Goal: Communication & Community: Answer question/provide support

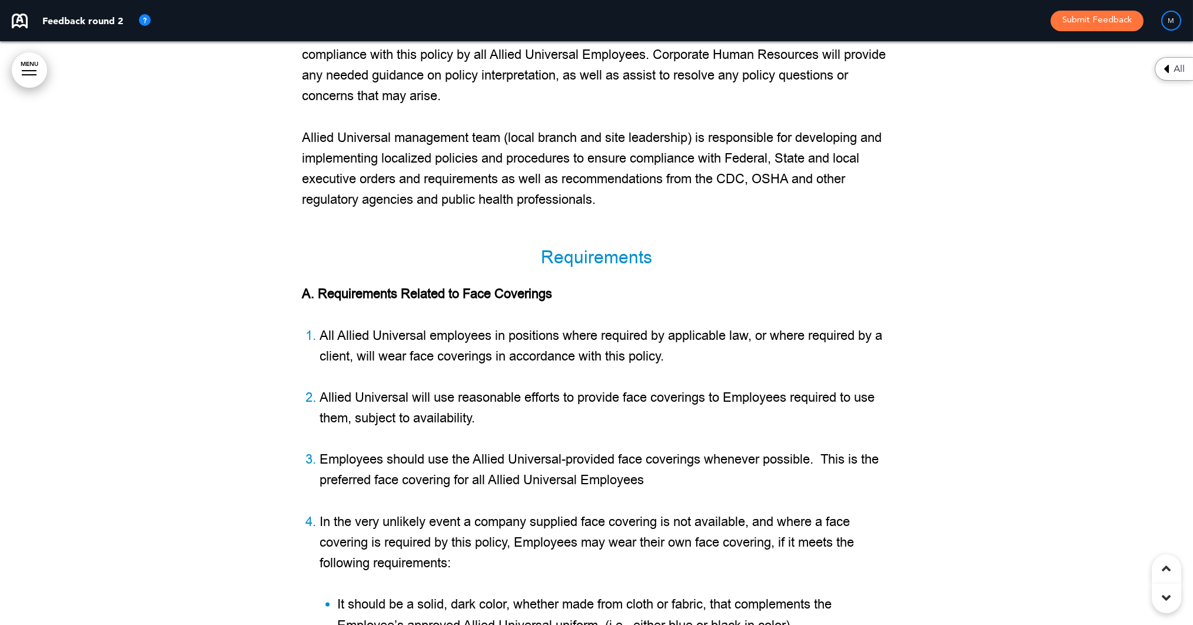
scroll to position [49937, 0]
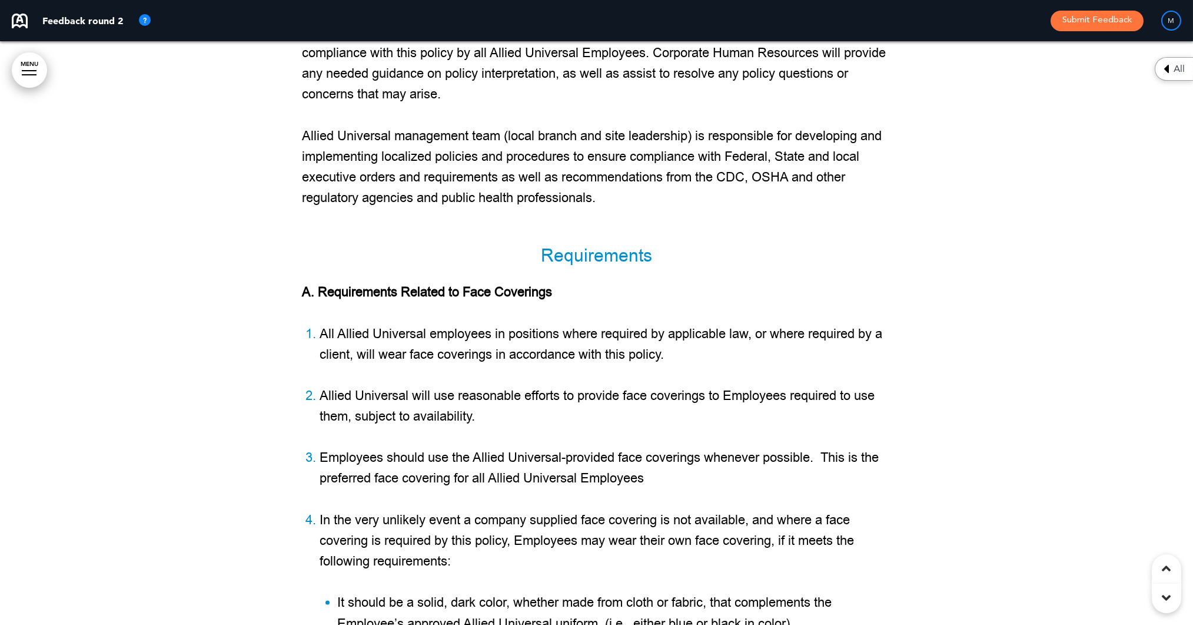
click at [901, 166] on div at bounding box center [596, 560] width 1193 height 2344
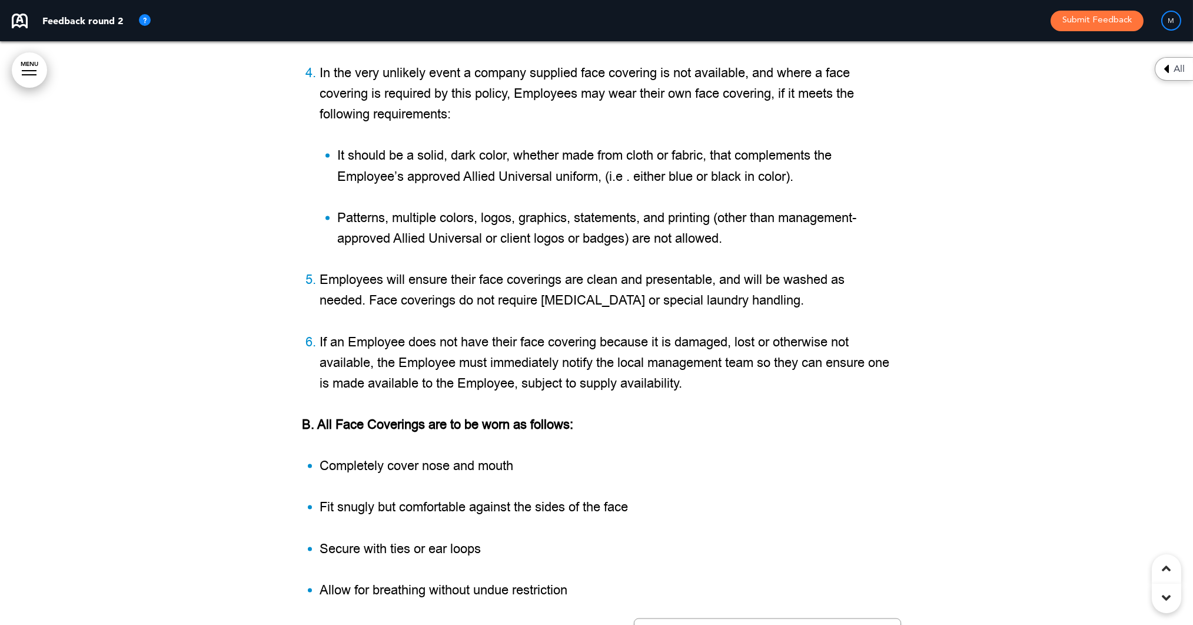
scroll to position [49509, 0]
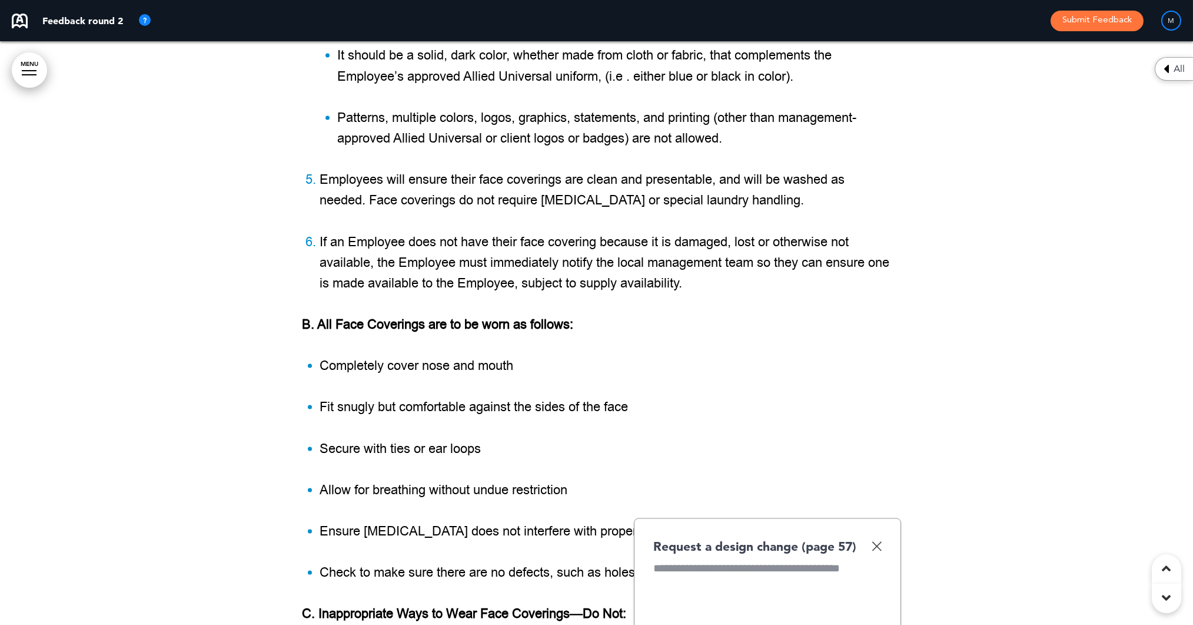
paste div
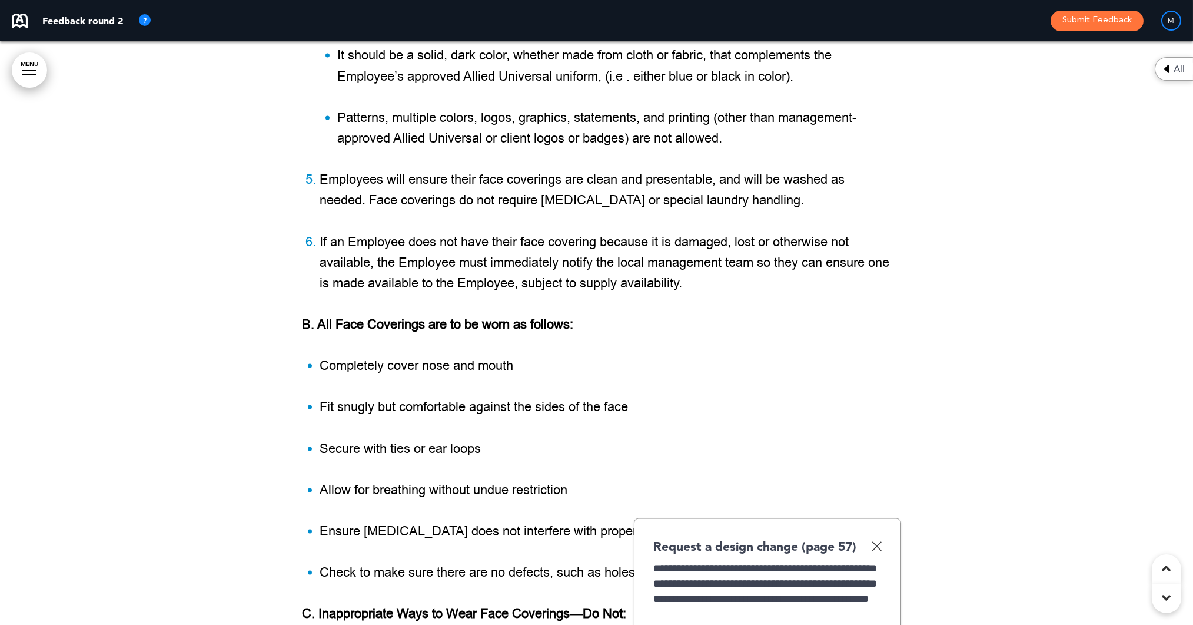
scroll to position [113, 0]
click at [655, 615] on div "********" at bounding box center [765, 622] width 225 height 15
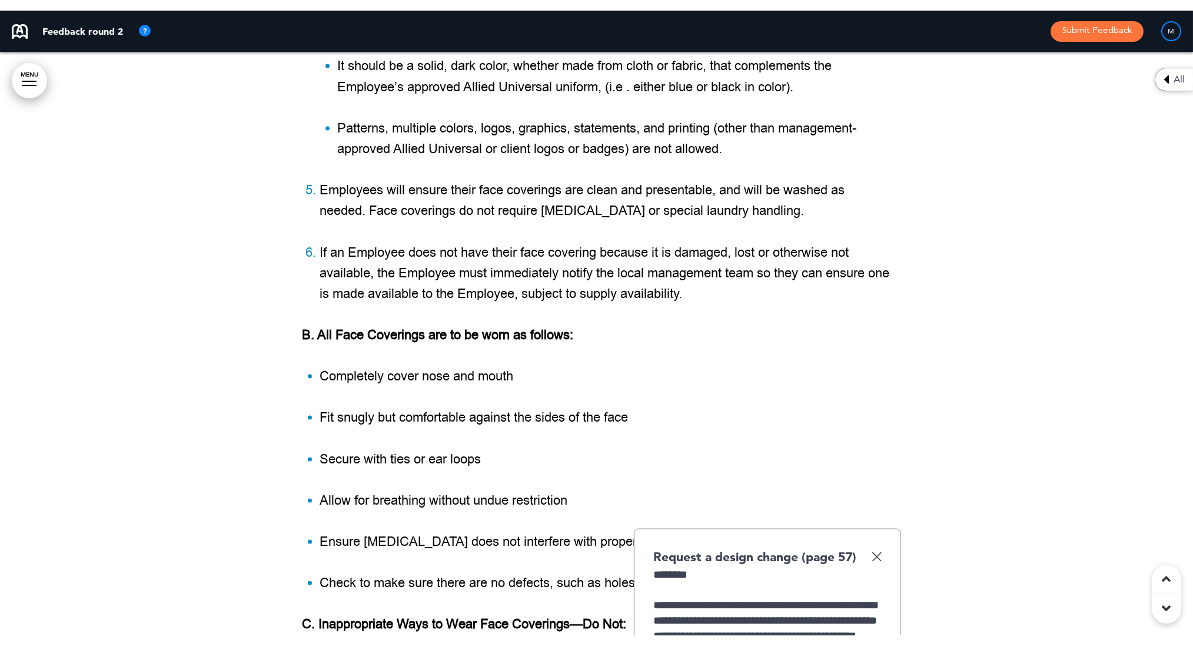
scroll to position [49543, 0]
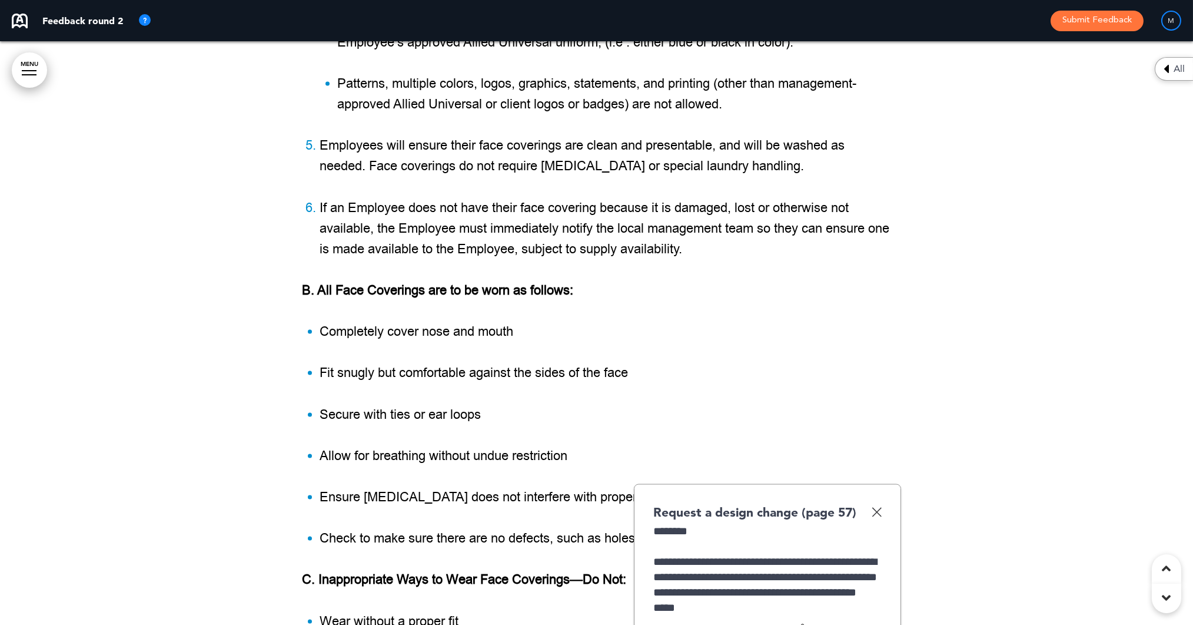
click at [877, 507] on img at bounding box center [877, 512] width 10 height 10
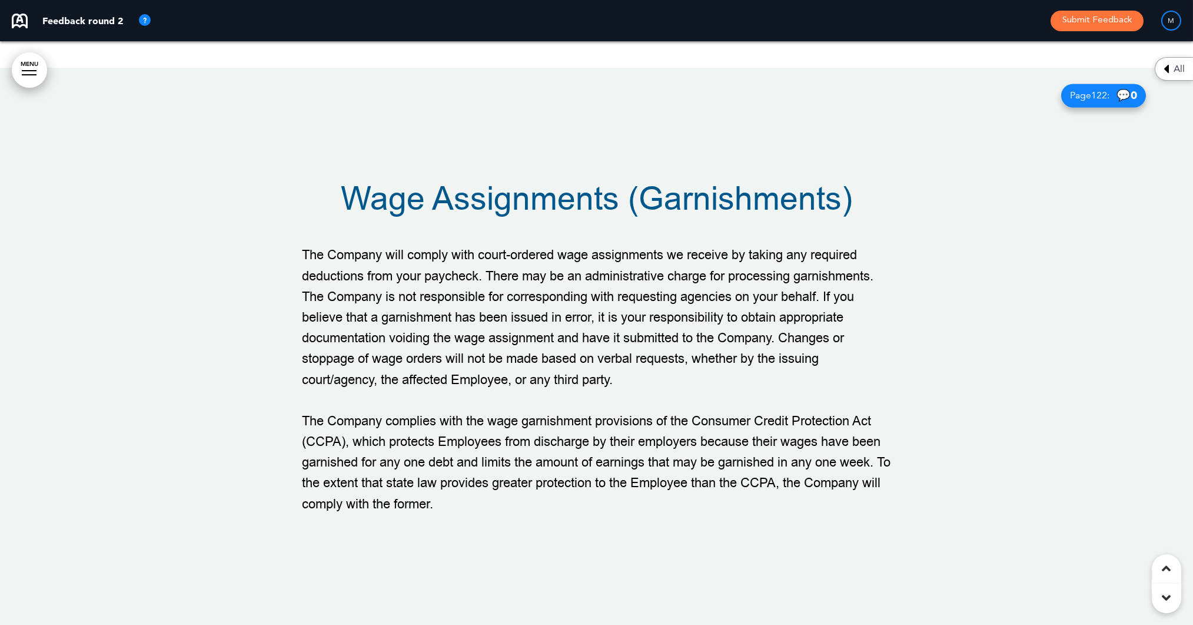
scroll to position [92796, 0]
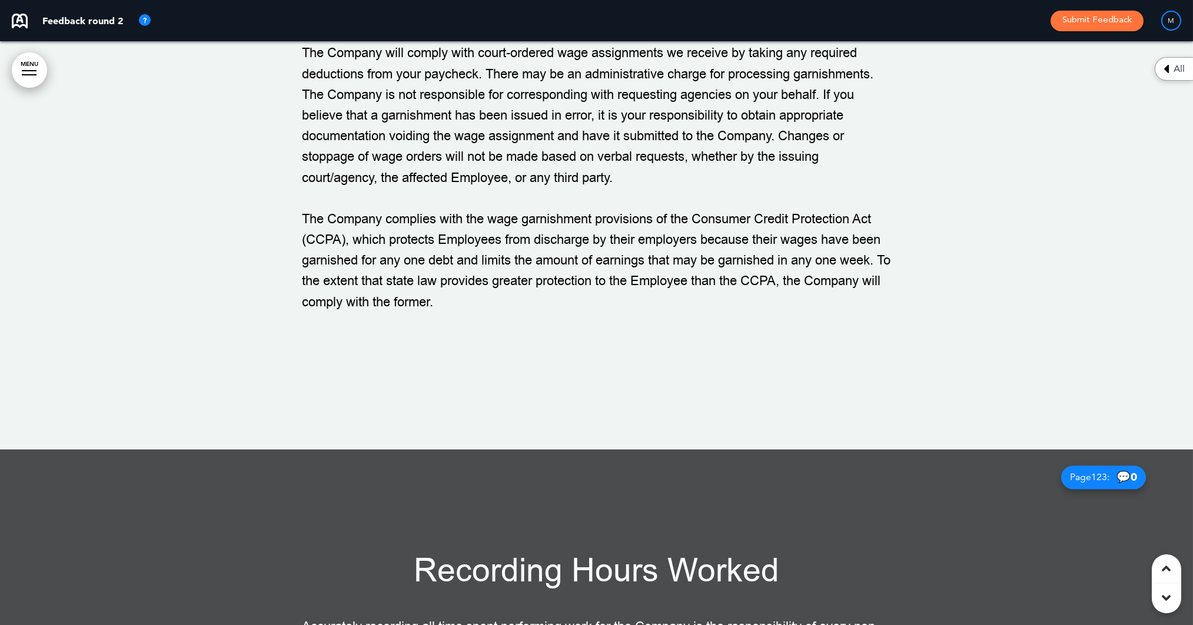
click at [835, 555] on h1 "Recording Hours Worked" at bounding box center [597, 571] width 589 height 32
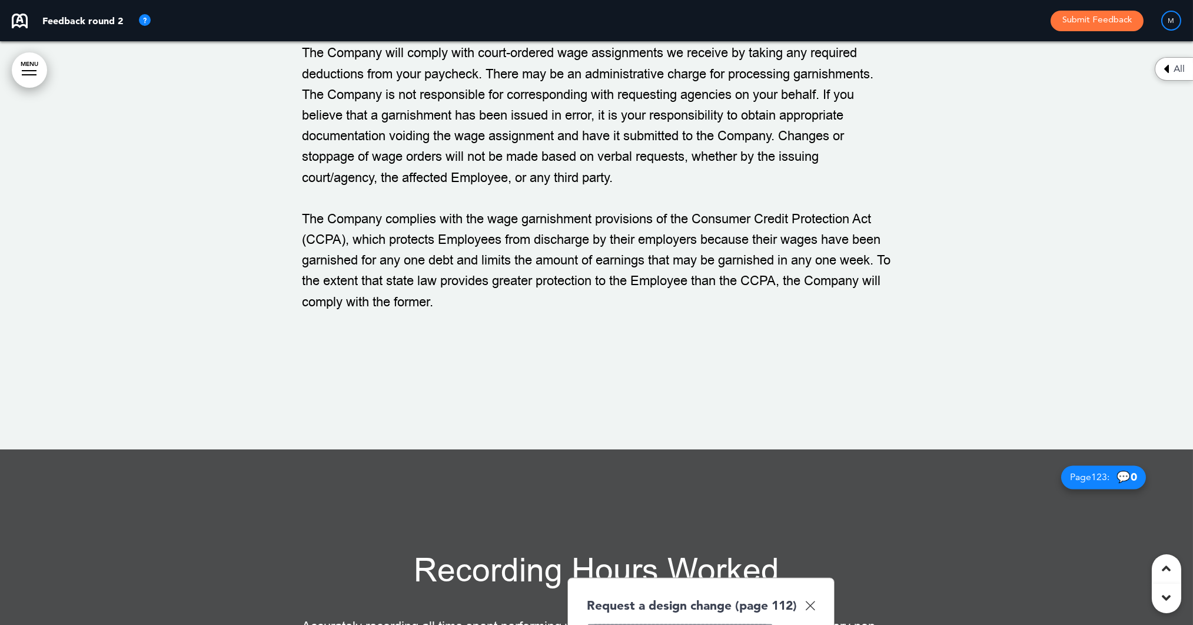
paste div
click at [672, 365] on div "**********" at bounding box center [699, 517] width 225 height 305
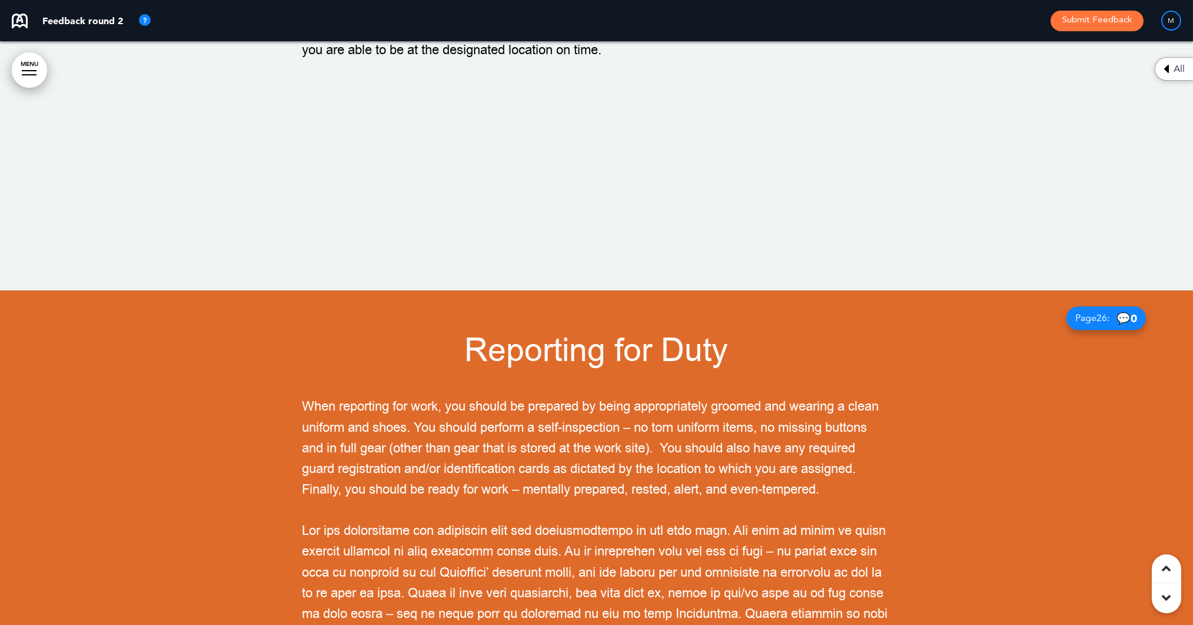
scroll to position [16589, 0]
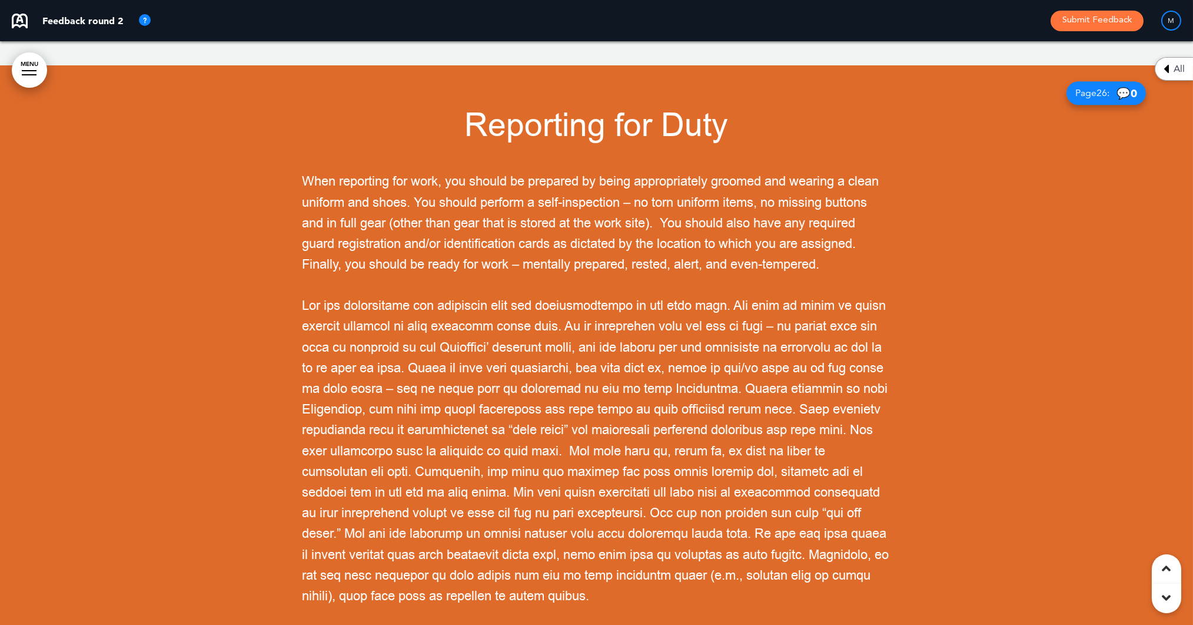
click at [812, 109] on h1 "Reporting for Duty" at bounding box center [597, 125] width 589 height 32
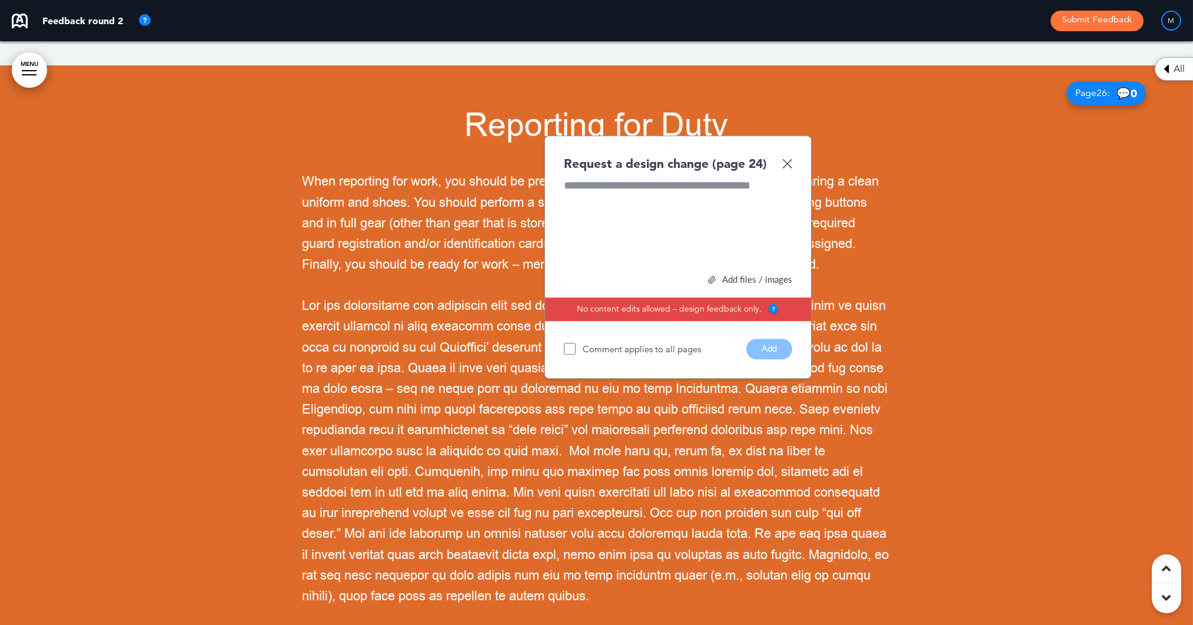
paste div
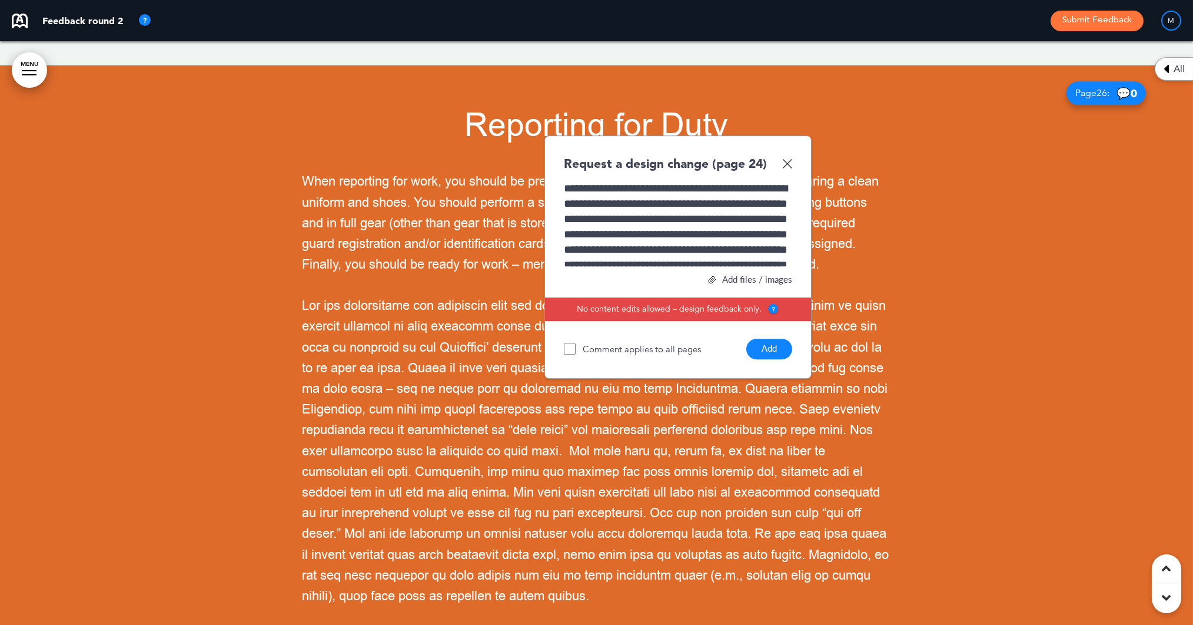
scroll to position [217, 0]
click at [565, 175] on div at bounding box center [676, 441] width 225 height 533
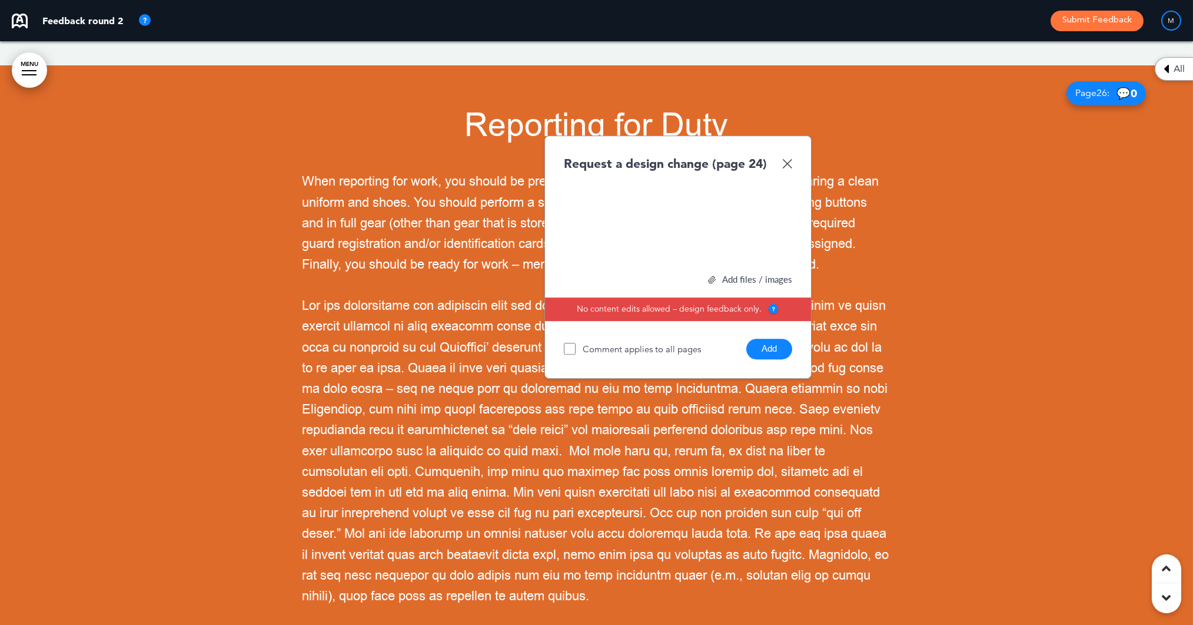
scroll to position [684, 1]
click at [772, 338] on button "Add" at bounding box center [769, 348] width 46 height 21
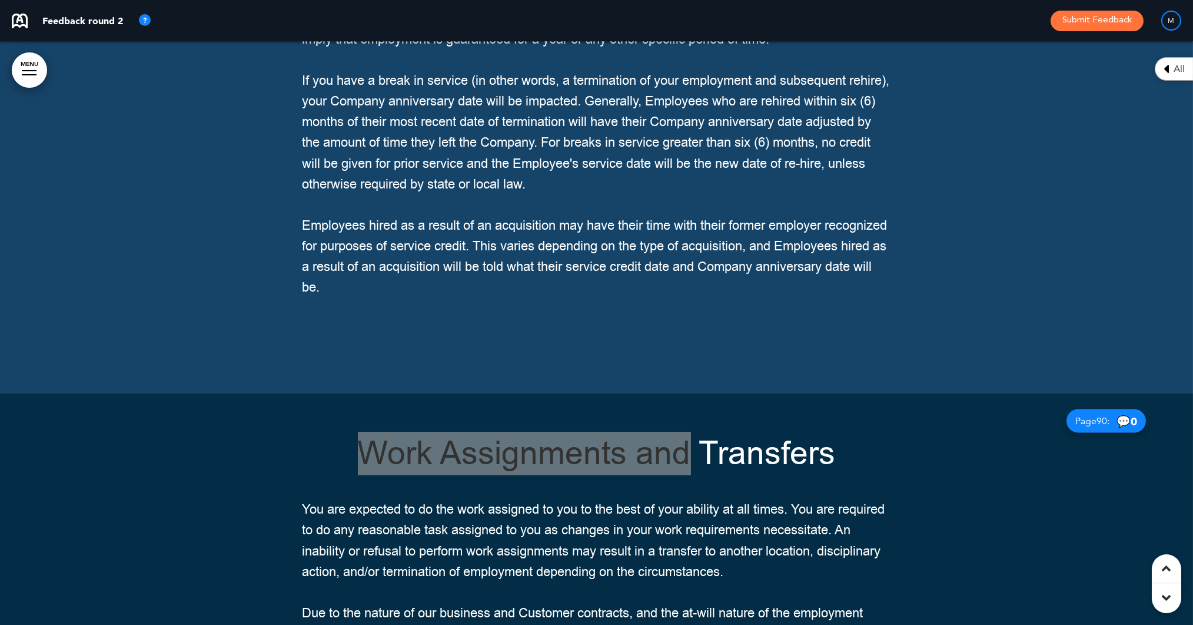
scroll to position [69616, 0]
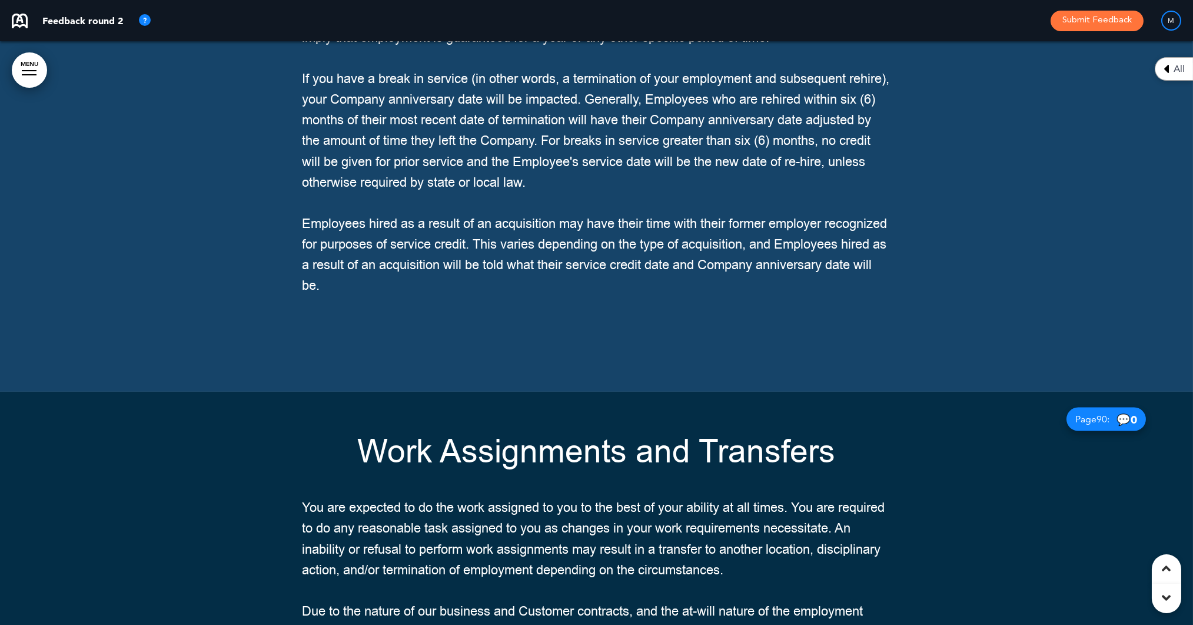
click at [331, 499] on span "You are expected to do the work assigned to you to the best of your ability at …" at bounding box center [594, 539] width 583 height 80
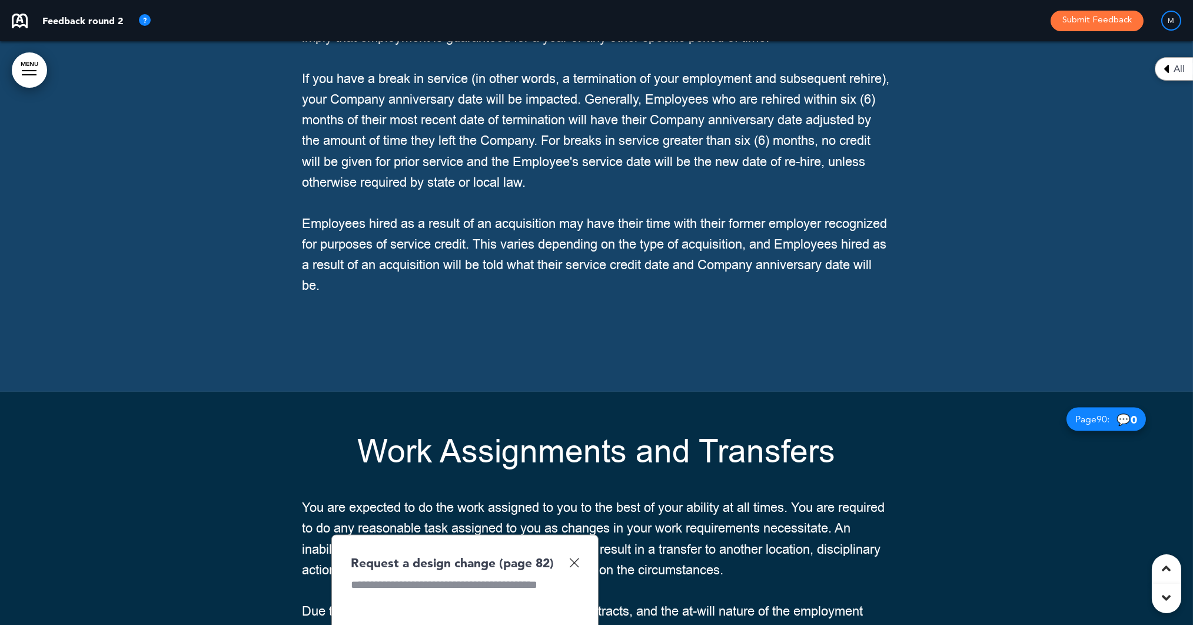
click at [575, 557] on img at bounding box center [574, 562] width 10 height 10
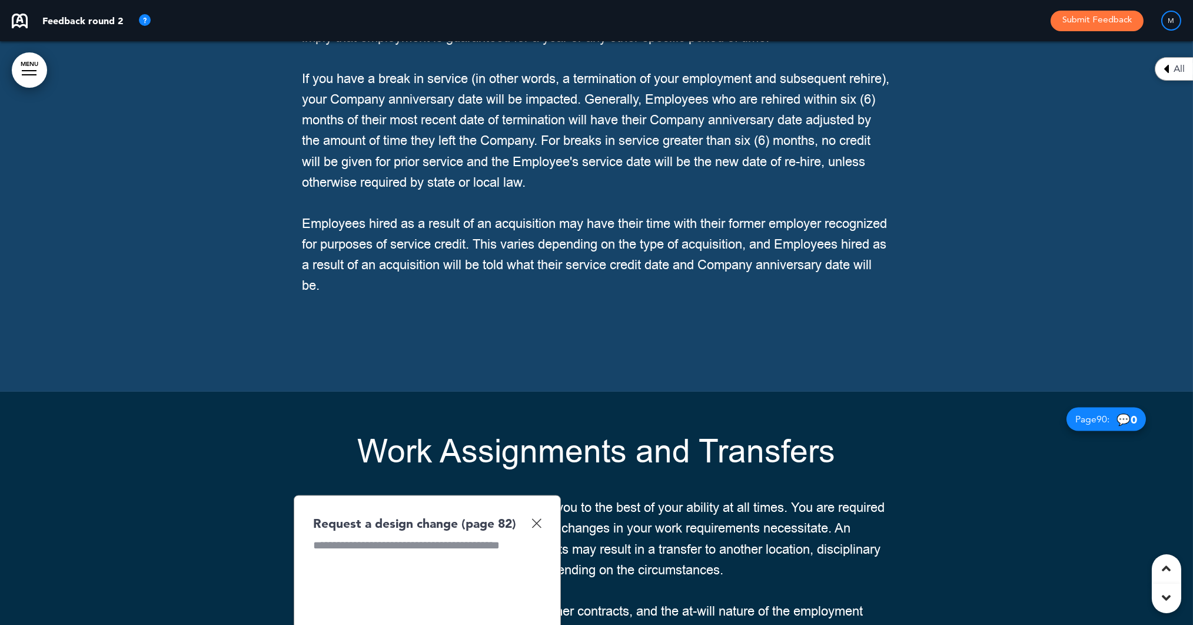
click at [539, 518] on img at bounding box center [537, 523] width 10 height 10
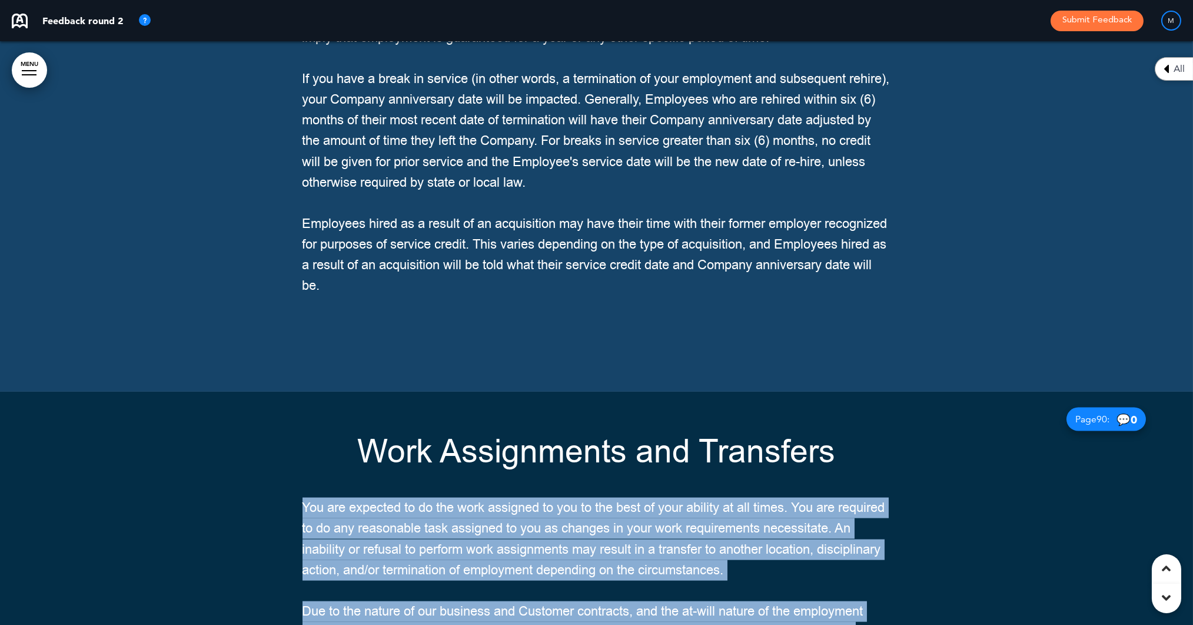
drag, startPoint x: 293, startPoint y: 155, endPoint x: 303, endPoint y: 156, distance: 9.4
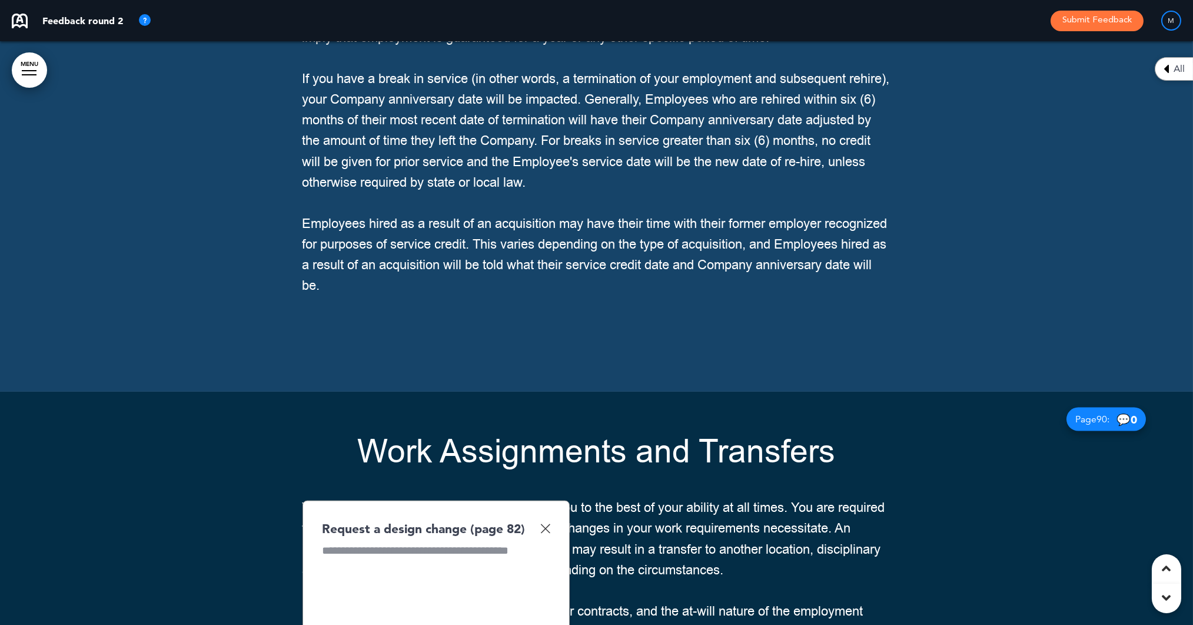
click at [546, 523] on img at bounding box center [545, 528] width 10 height 10
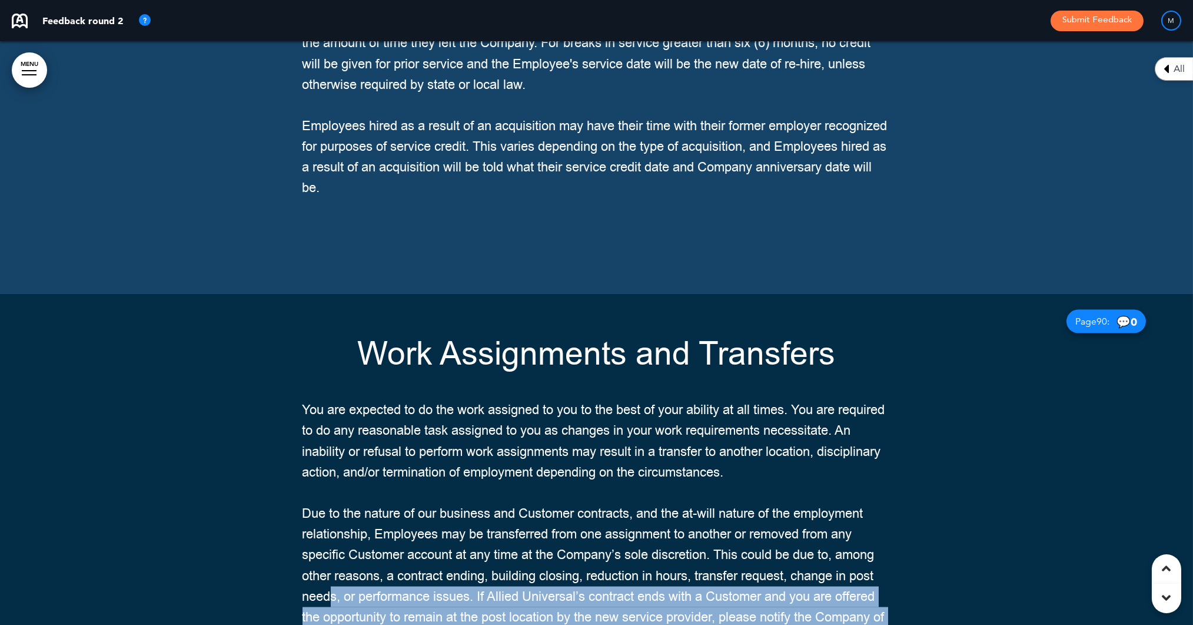
scroll to position [69572, 0]
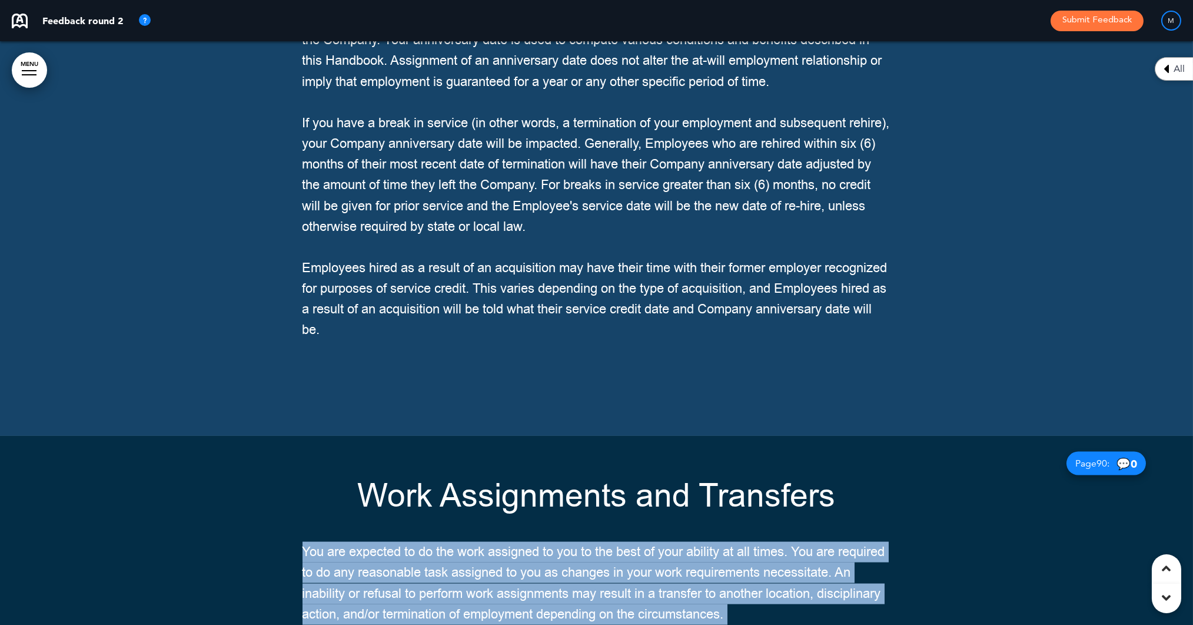
drag, startPoint x: 551, startPoint y: 407, endPoint x: 305, endPoint y: 199, distance: 322.1
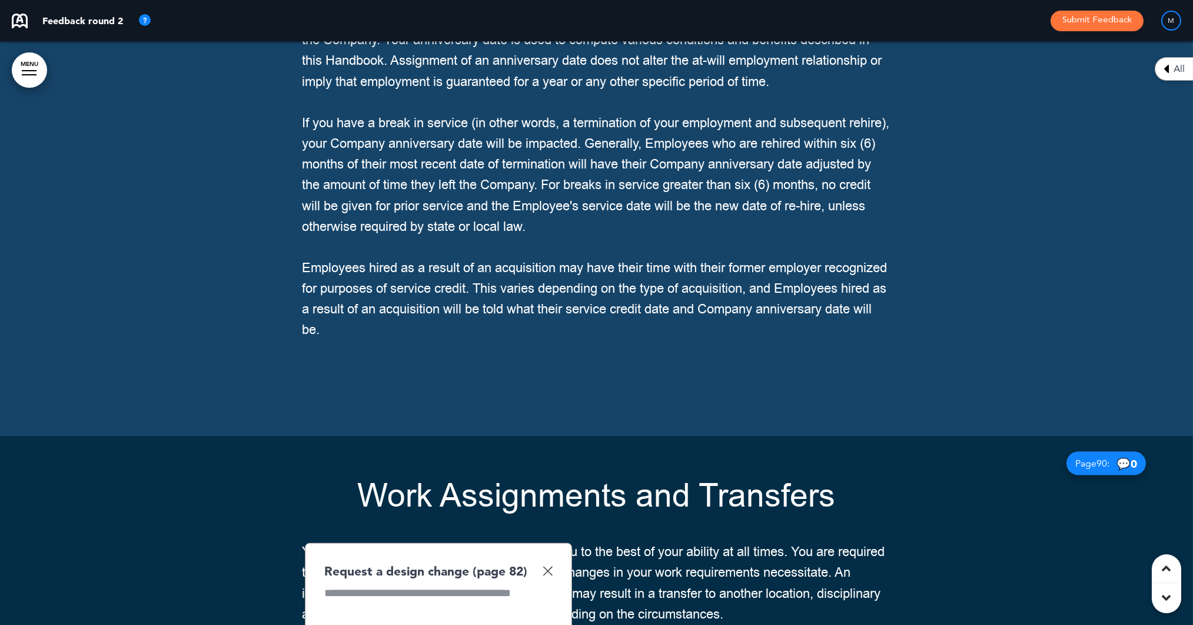
click at [539, 562] on div "Request a design change (page 82)" at bounding box center [438, 570] width 228 height 17
click at [550, 566] on img at bounding box center [548, 571] width 10 height 10
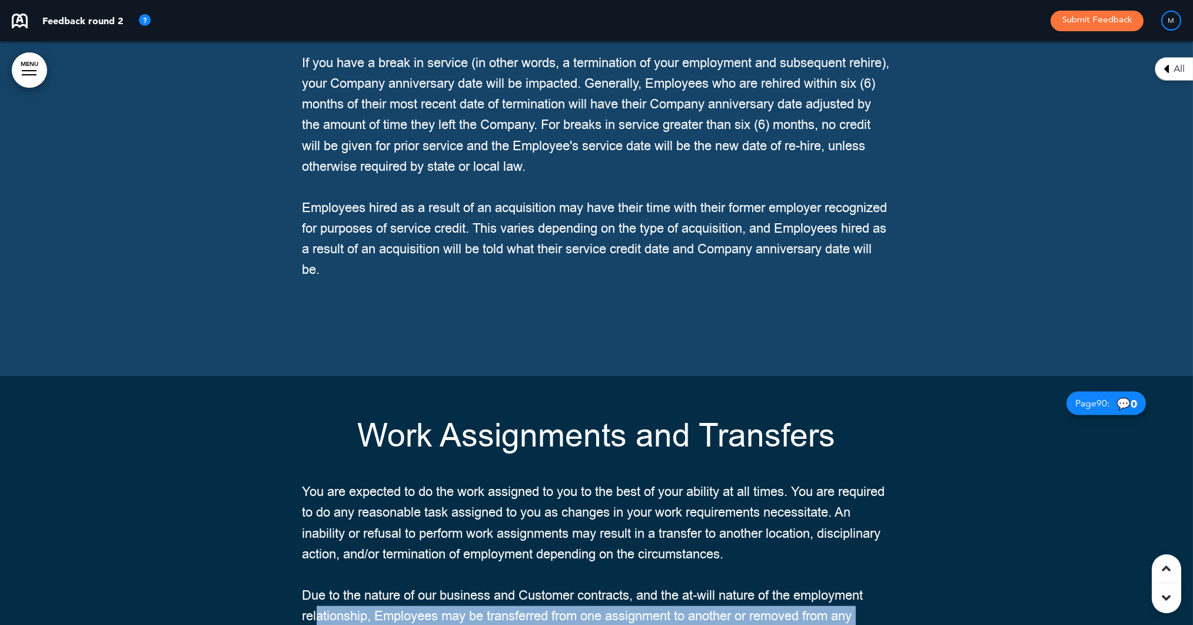
scroll to position [69569, 0]
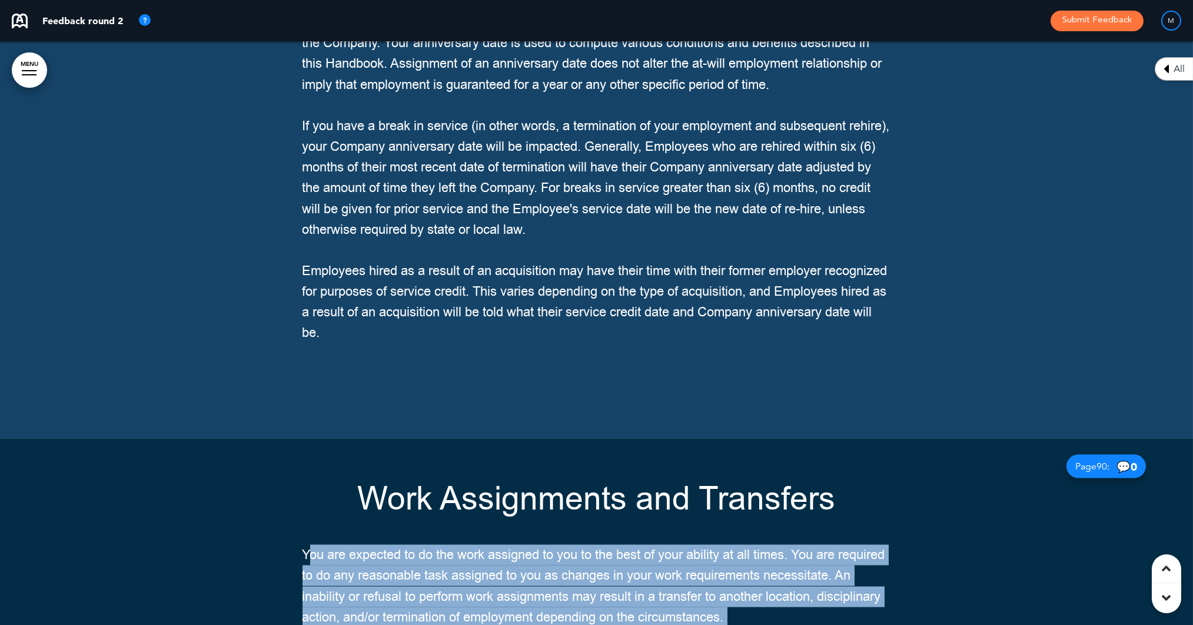
drag, startPoint x: 547, startPoint y: 444, endPoint x: 307, endPoint y: 203, distance: 340.5
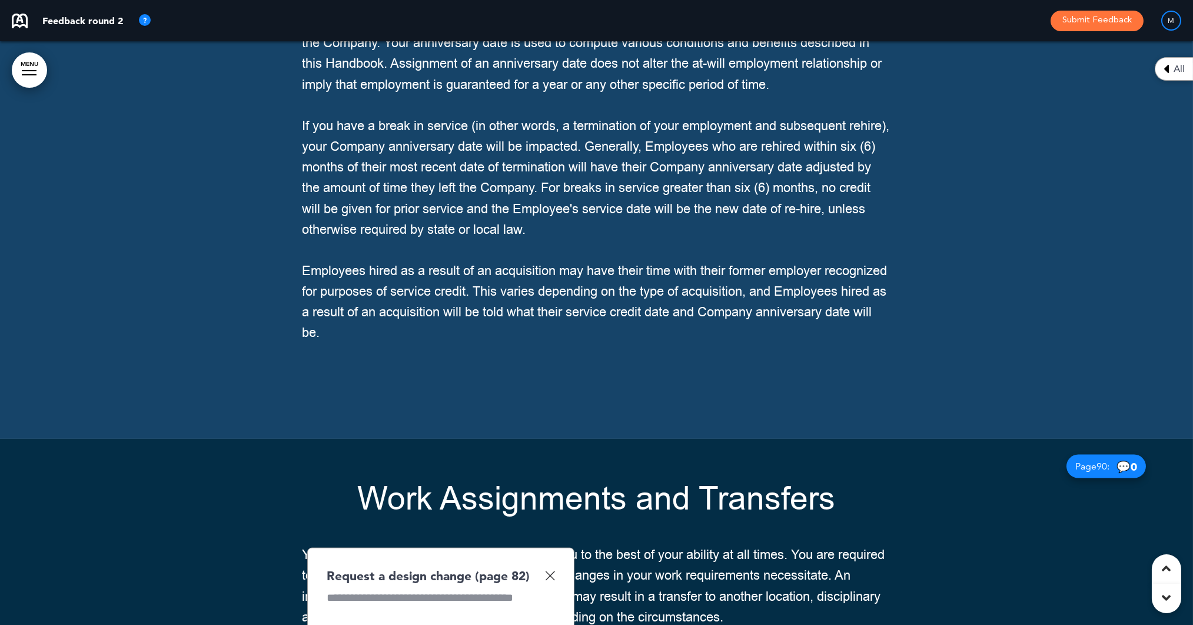
click at [550, 570] on img at bounding box center [550, 575] width 10 height 10
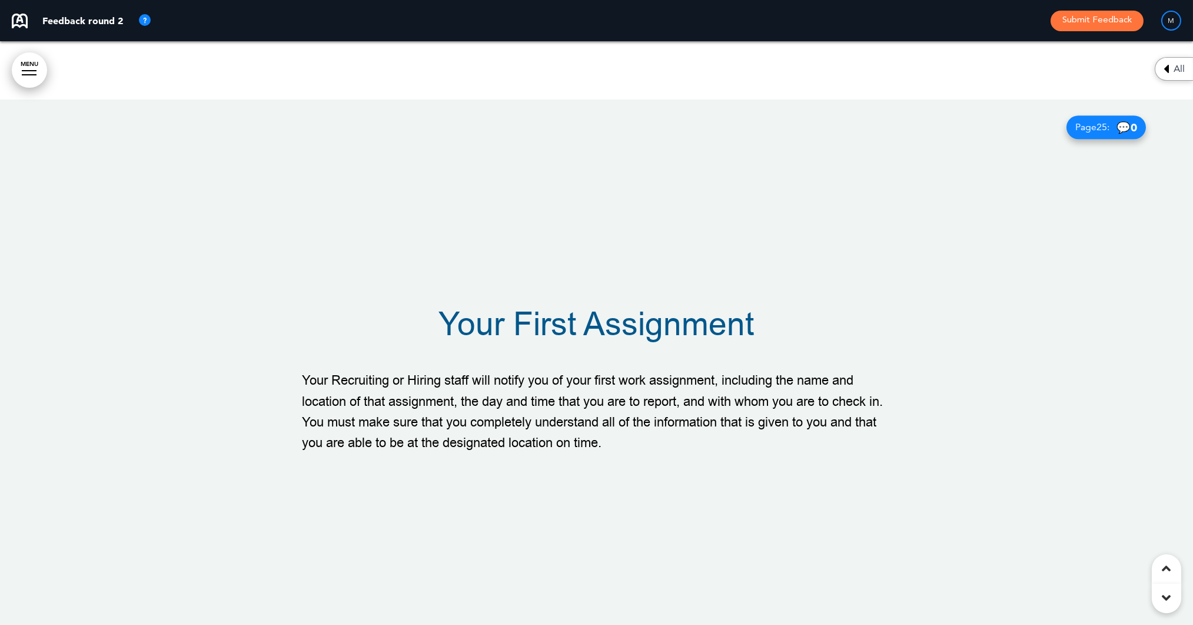
scroll to position [16565, 0]
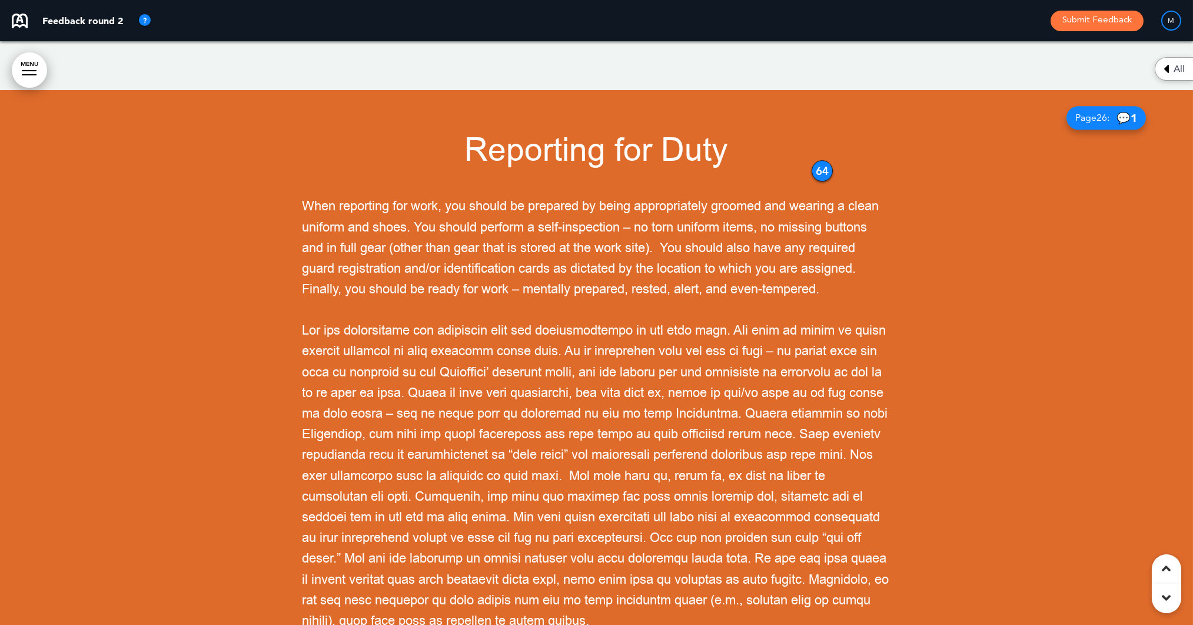
click at [819, 160] on div "64" at bounding box center [822, 170] width 21 height 21
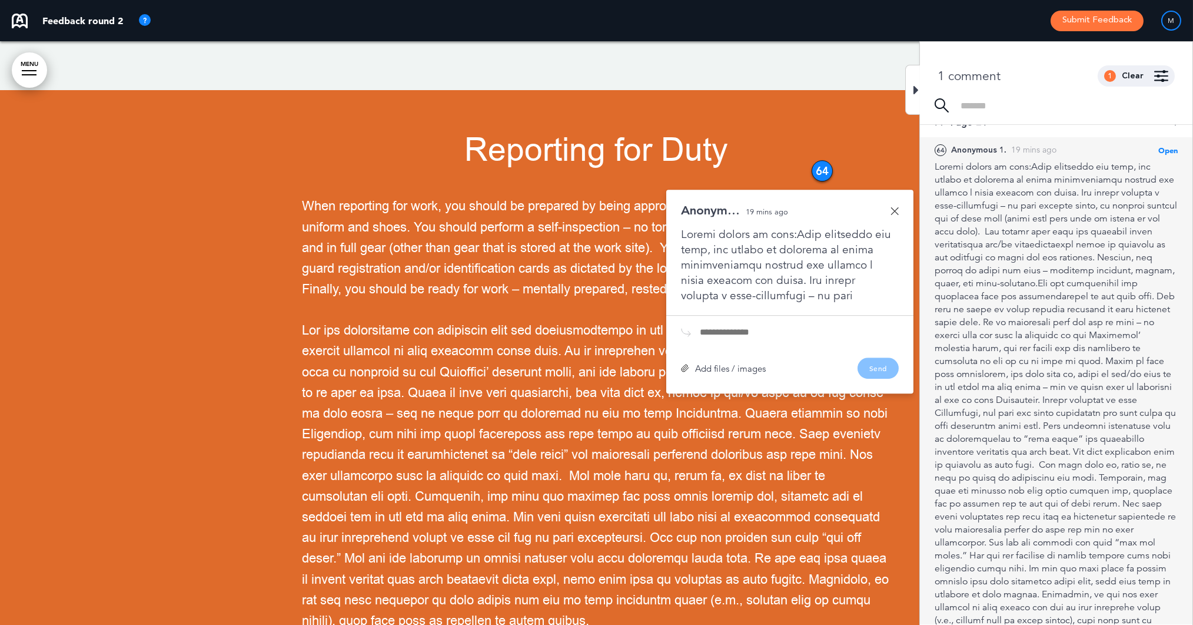
scroll to position [17, 0]
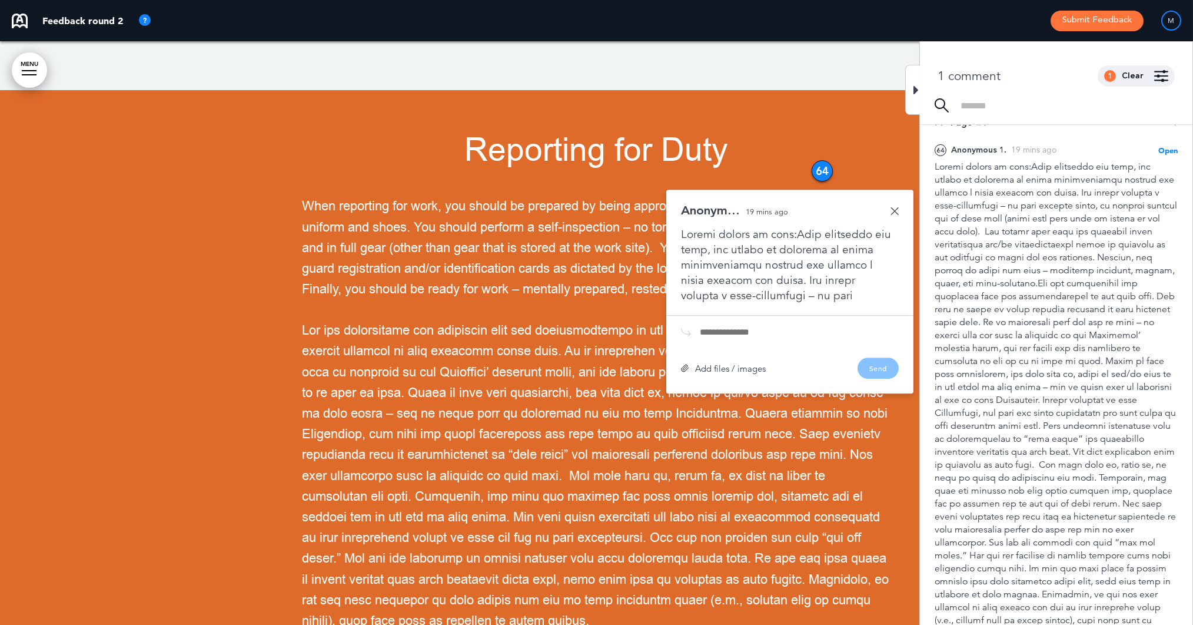
click at [802, 241] on div at bounding box center [790, 265] width 218 height 77
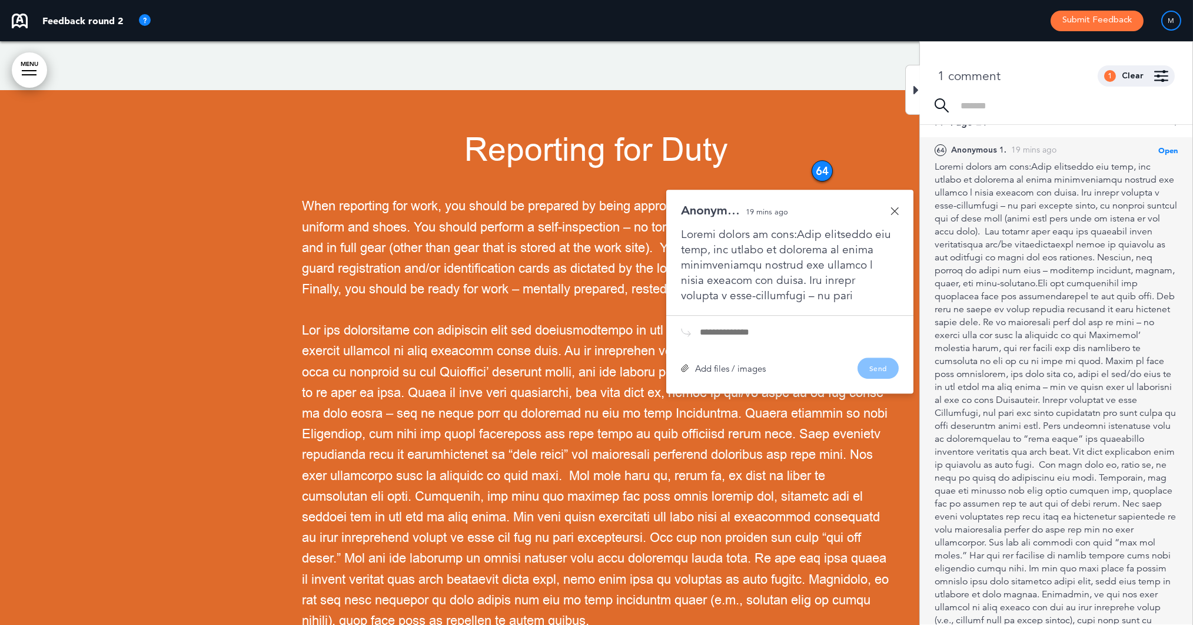
click at [1163, 150] on span "Open" at bounding box center [1168, 149] width 19 height 9
click at [1163, 147] on span "Open" at bounding box center [1168, 149] width 19 height 9
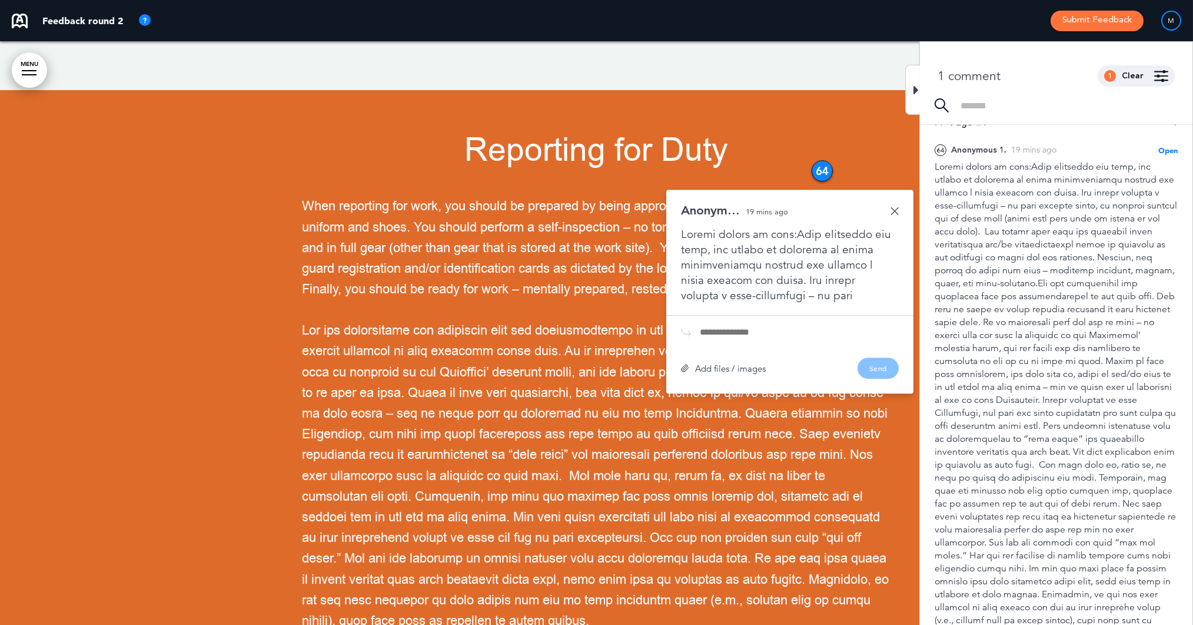
click at [843, 233] on div at bounding box center [790, 265] width 218 height 77
click at [846, 248] on div at bounding box center [790, 265] width 218 height 77
click at [896, 207] on link at bounding box center [895, 211] width 8 height 8
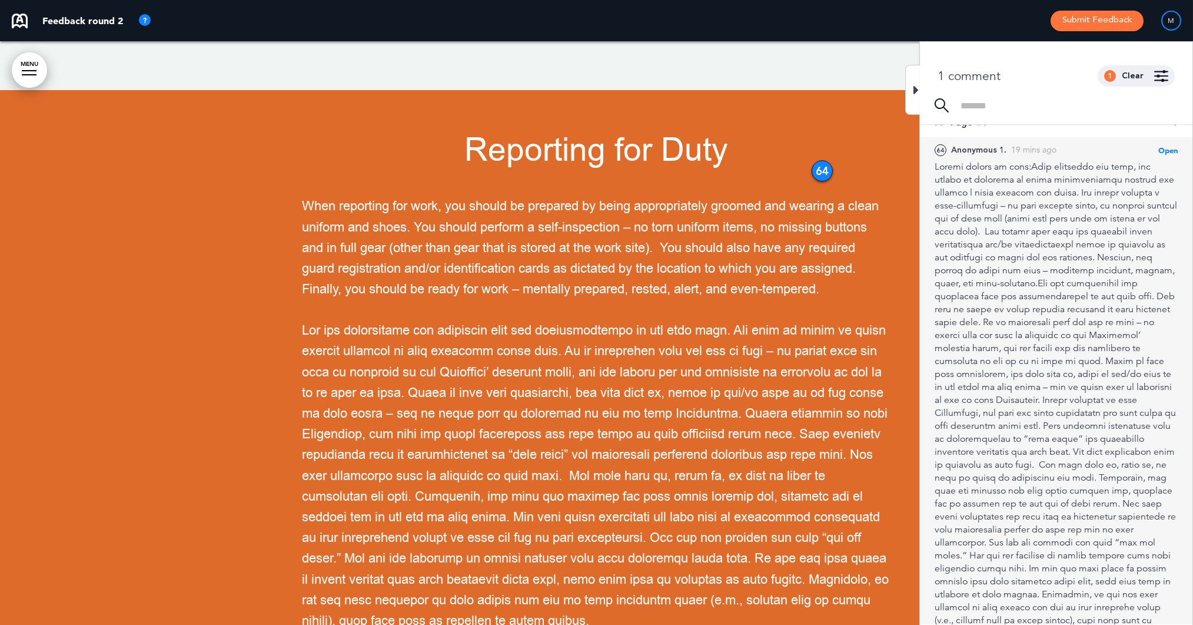
click at [1021, 168] on div at bounding box center [1056, 399] width 243 height 479
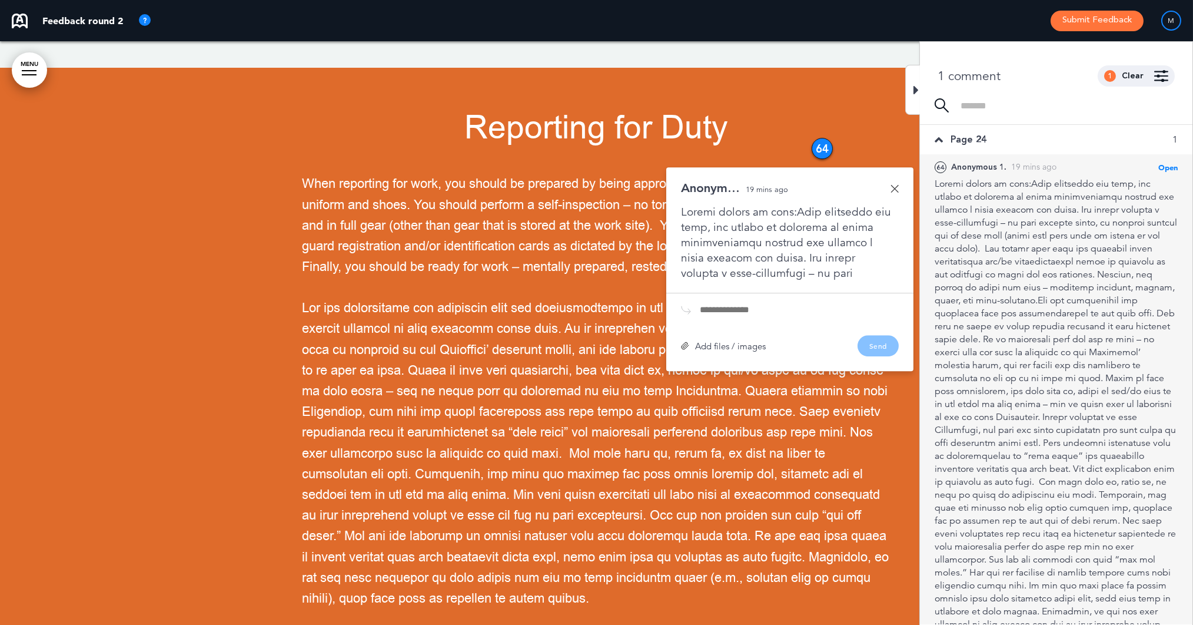
scroll to position [0, 0]
click at [1180, 163] on div "64 Anonymous 1. 19 mins ago Open [PERSON_NAME] as Open Mark as Completed Mark a…" at bounding box center [1056, 416] width 273 height 525
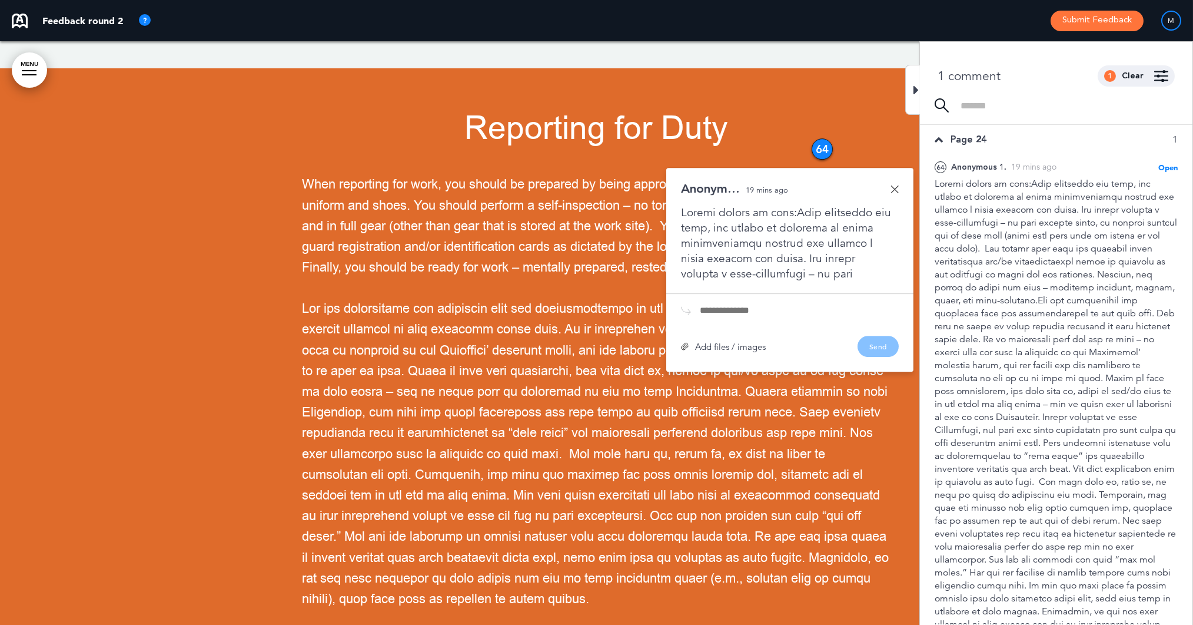
scroll to position [16587, 0]
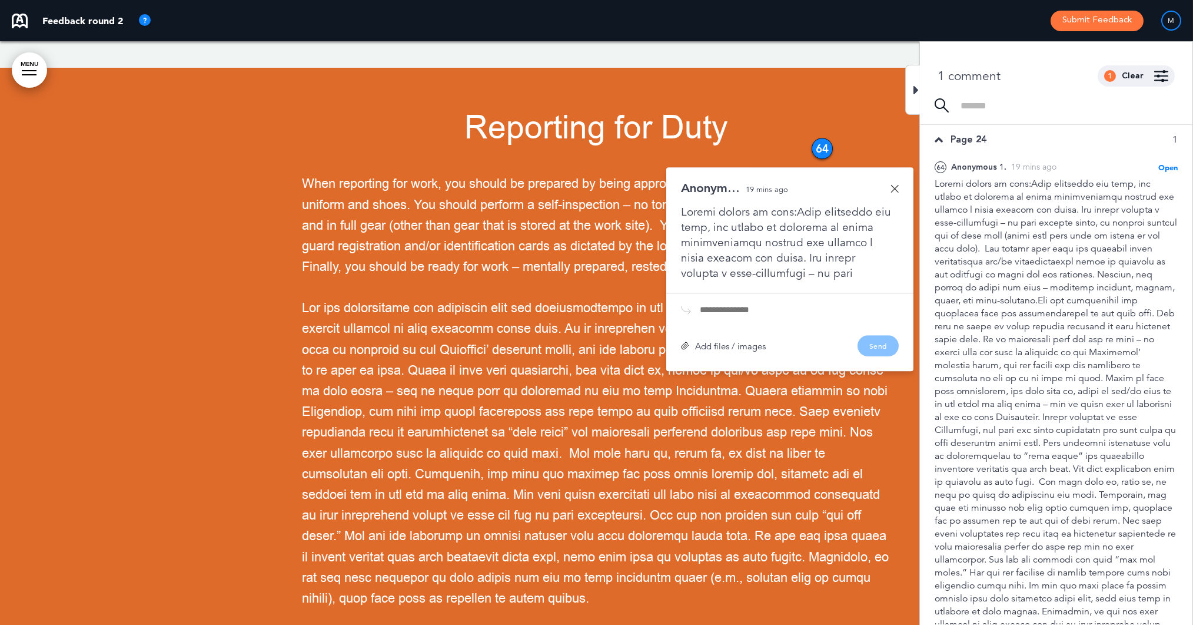
click at [894, 184] on link at bounding box center [895, 188] width 8 height 8
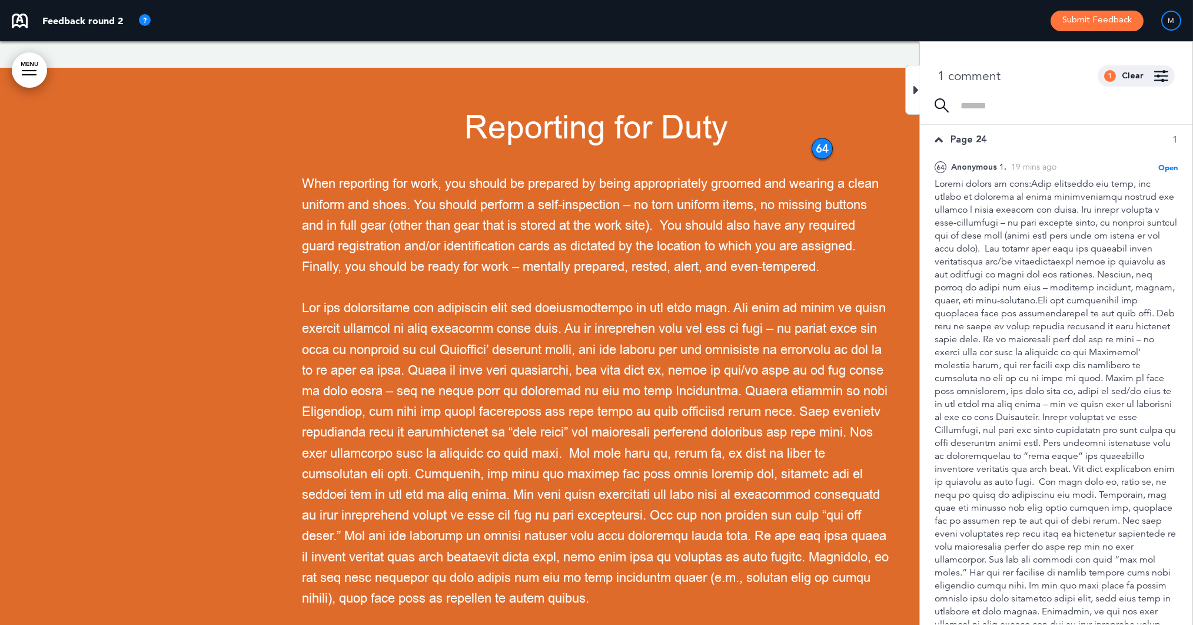
click at [815, 138] on div "64" at bounding box center [822, 148] width 21 height 21
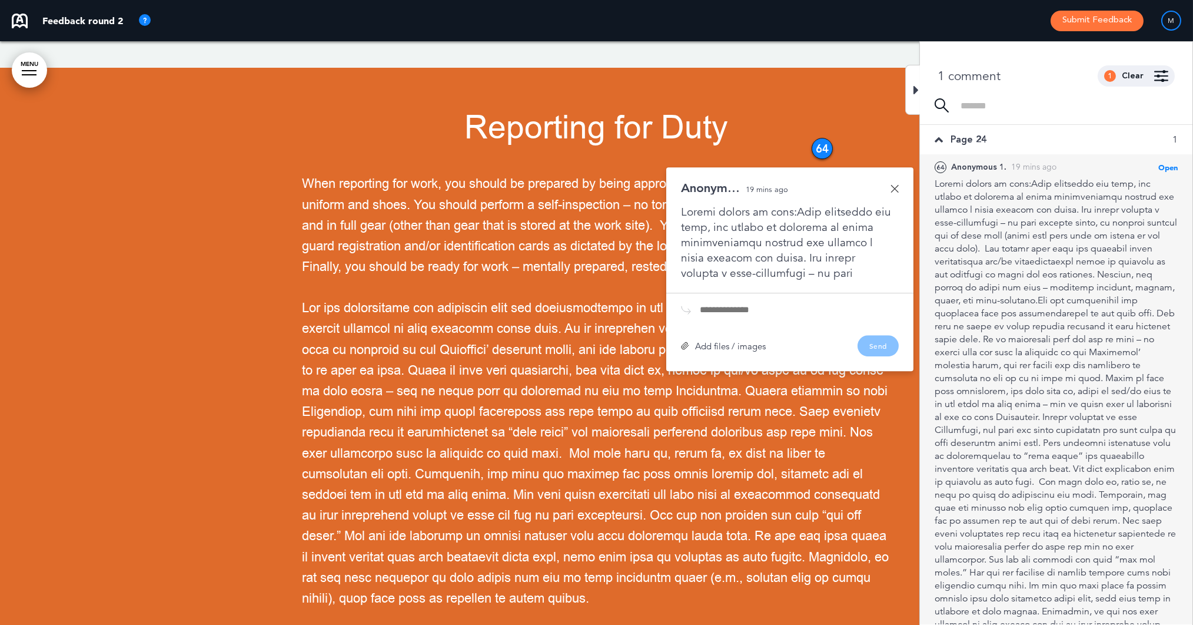
scroll to position [0, 0]
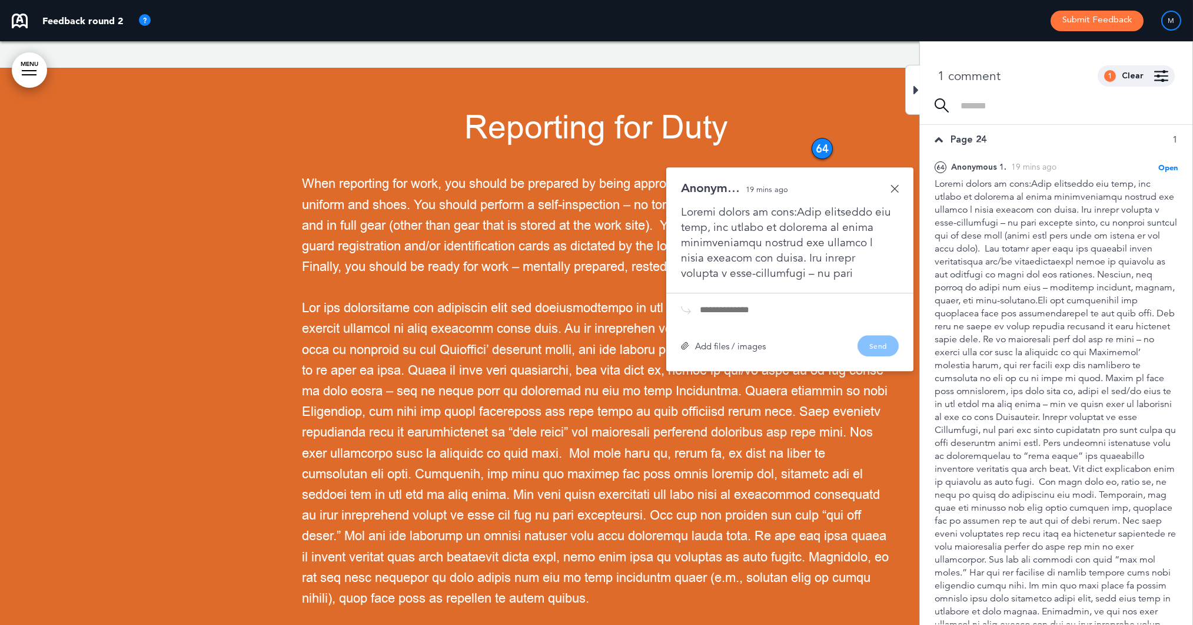
click at [1172, 24] on div "M" at bounding box center [1171, 21] width 20 height 20
click at [1151, 79] on div "1 Clear" at bounding box center [1136, 75] width 77 height 21
click at [1159, 76] on img at bounding box center [1161, 76] width 14 height 12
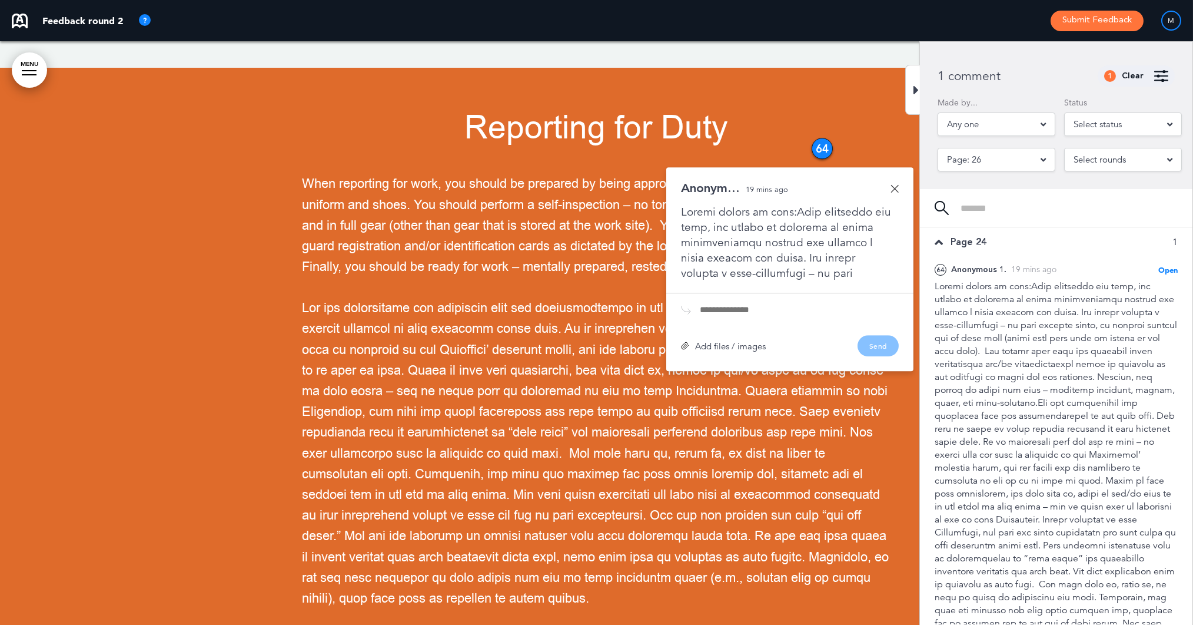
click at [855, 112] on h1 "Reporting for Duty" at bounding box center [597, 128] width 589 height 32
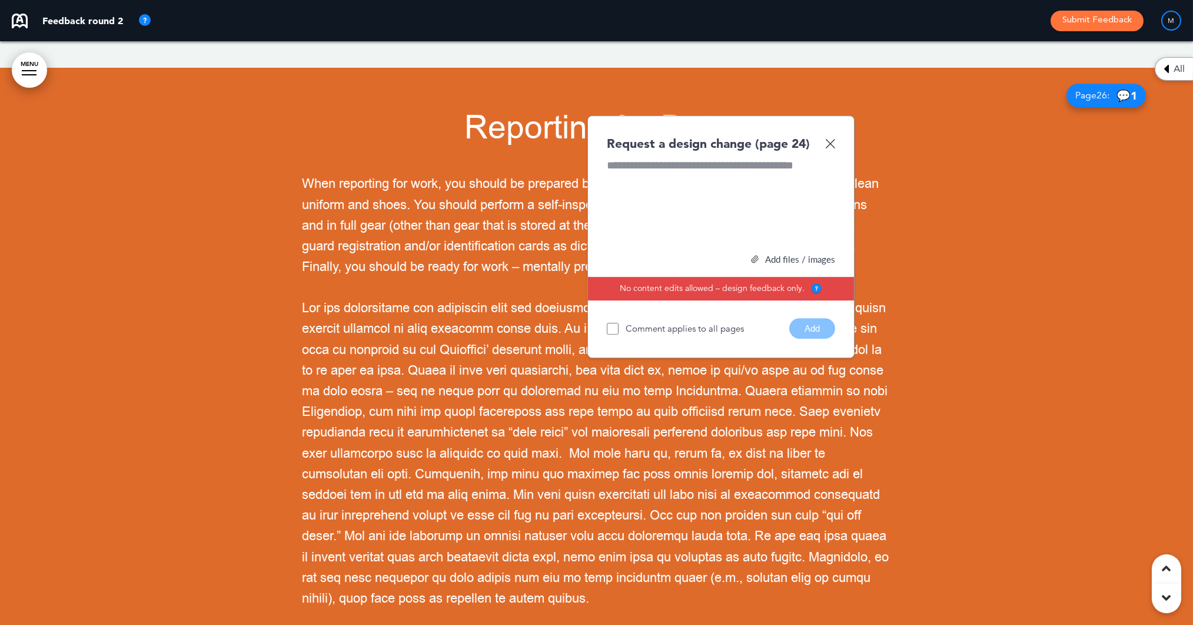
click at [832, 138] on img at bounding box center [830, 143] width 10 height 10
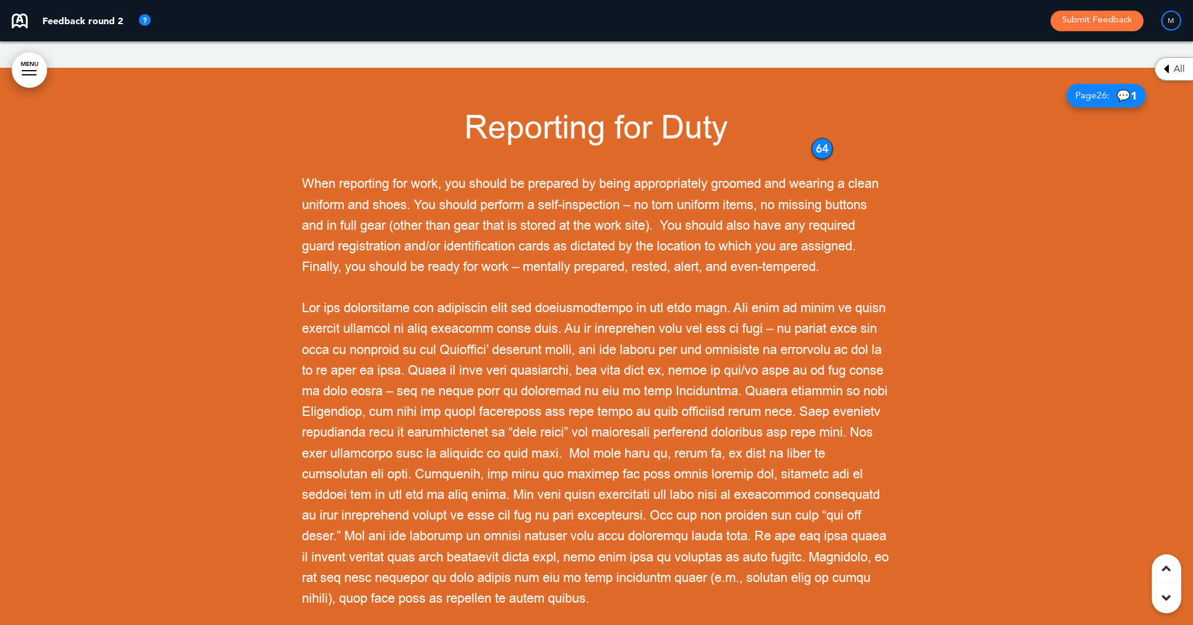
click at [814, 138] on div "64" at bounding box center [822, 148] width 21 height 21
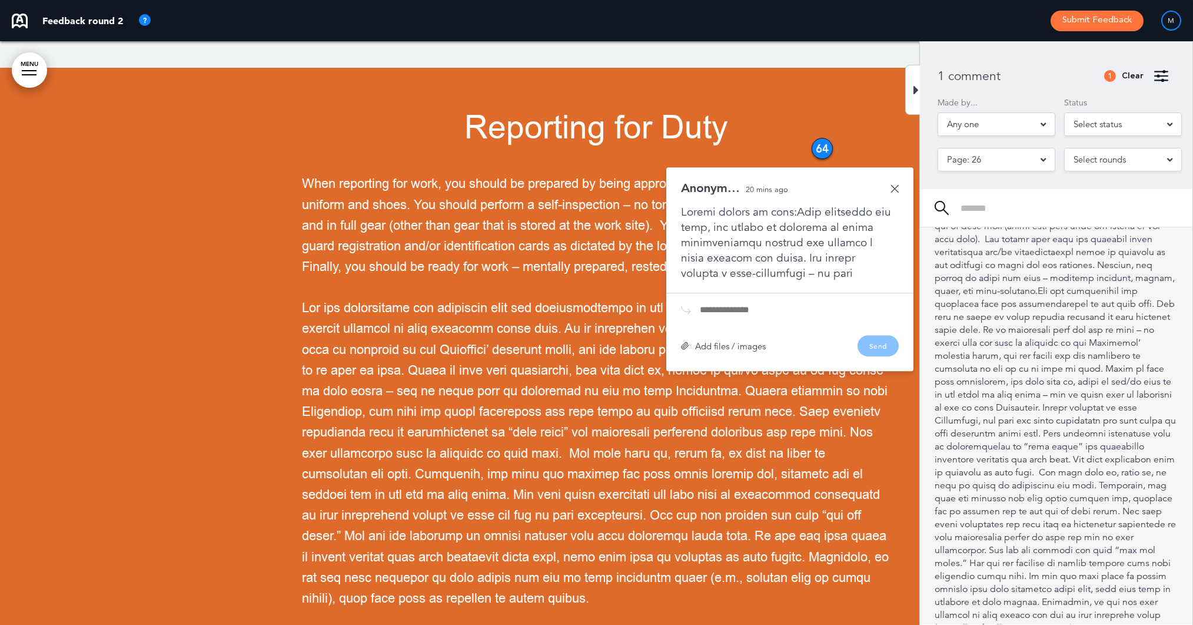
scroll to position [120, 0]
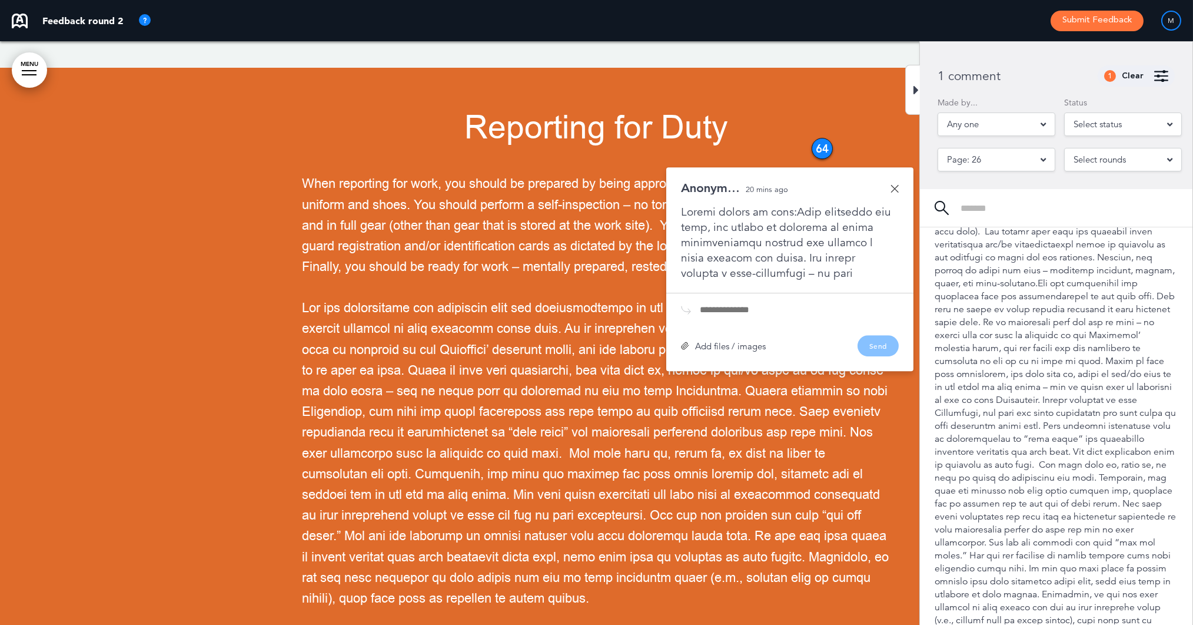
click at [858, 230] on div at bounding box center [790, 242] width 218 height 77
click at [914, 85] on icon at bounding box center [916, 90] width 5 height 14
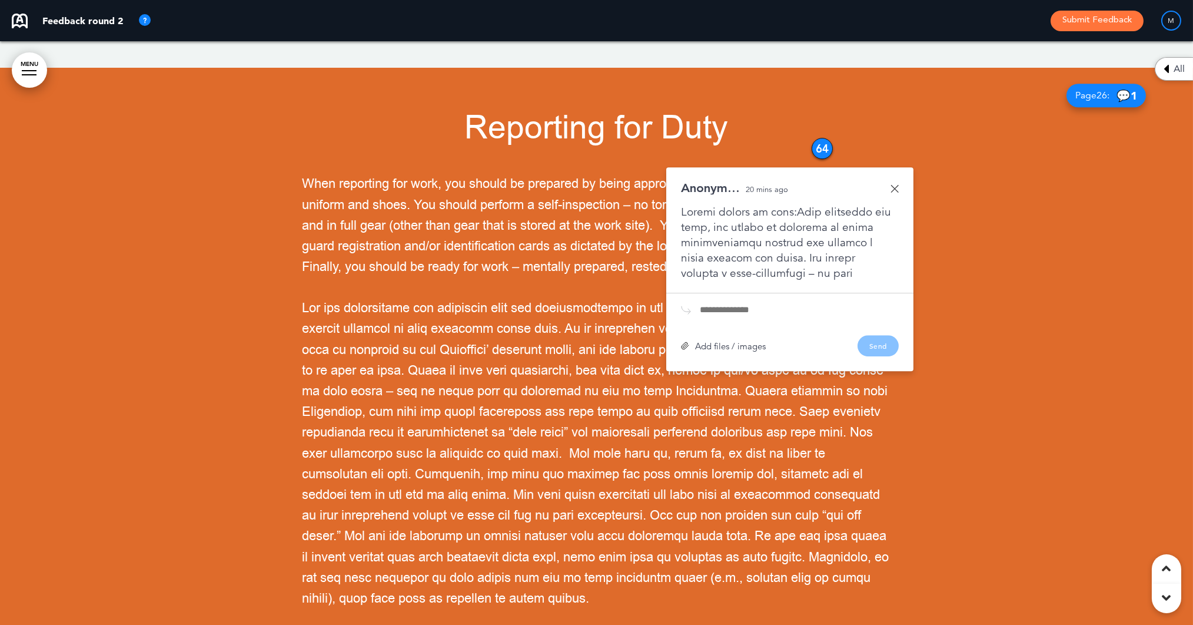
click at [910, 84] on div at bounding box center [596, 371] width 1193 height 606
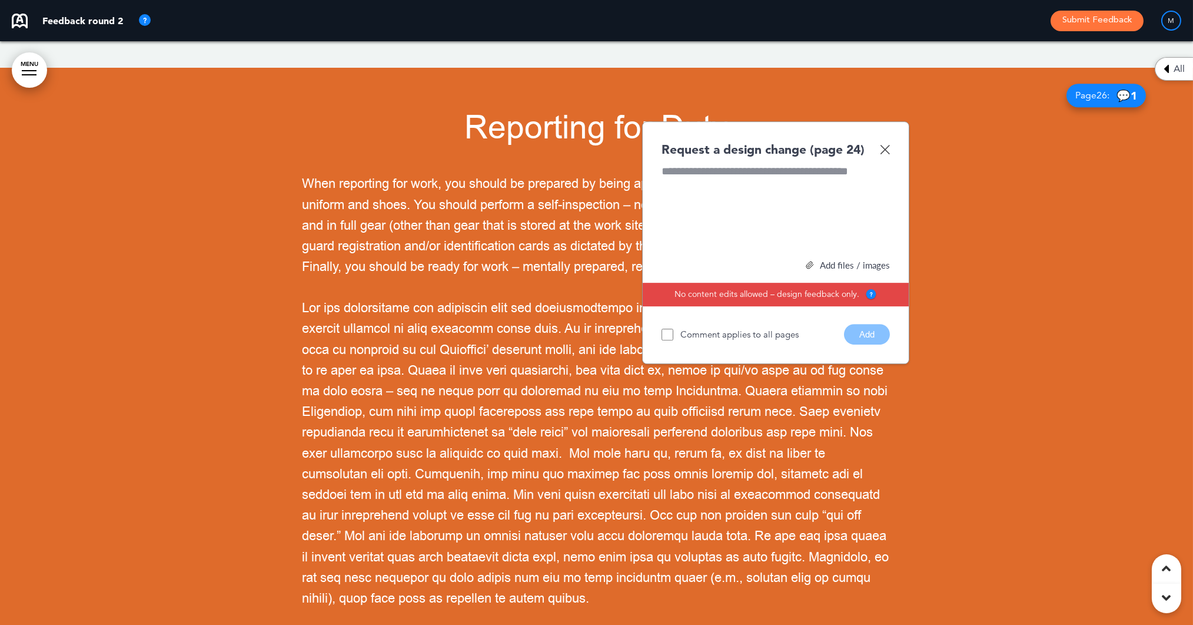
click at [882, 144] on img at bounding box center [885, 149] width 10 height 10
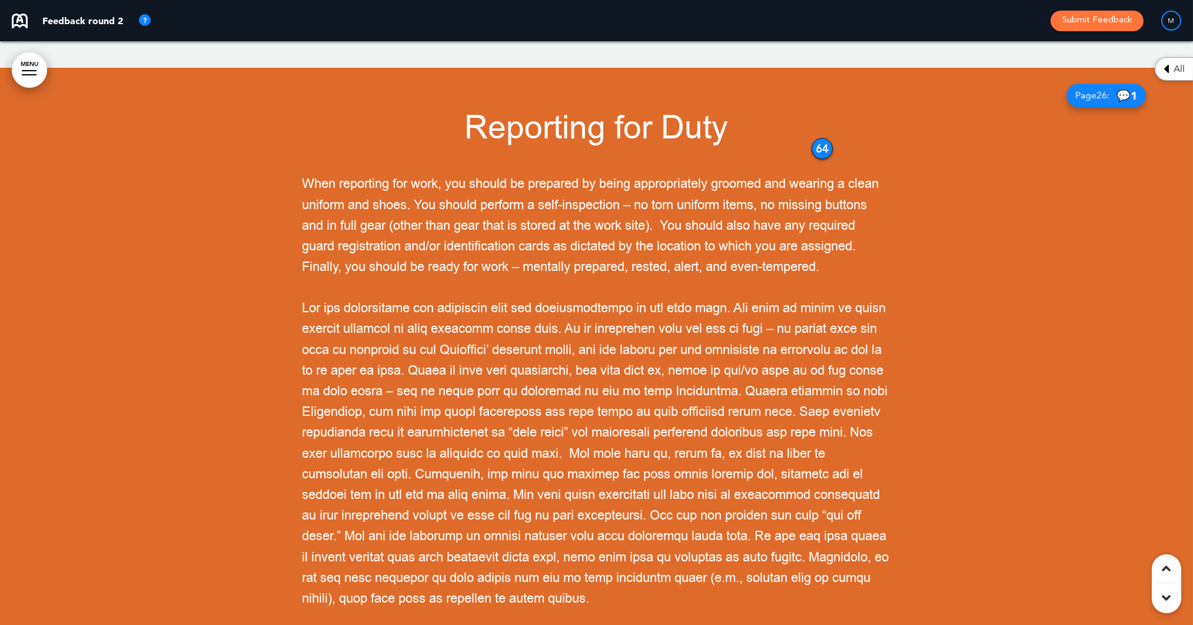
click at [1172, 21] on div "M" at bounding box center [1171, 21] width 20 height 20
click at [1171, 21] on div "M" at bounding box center [1171, 21] width 20 height 20
click at [817, 137] on div "64" at bounding box center [822, 147] width 21 height 21
click at [829, 137] on div "64" at bounding box center [822, 147] width 21 height 21
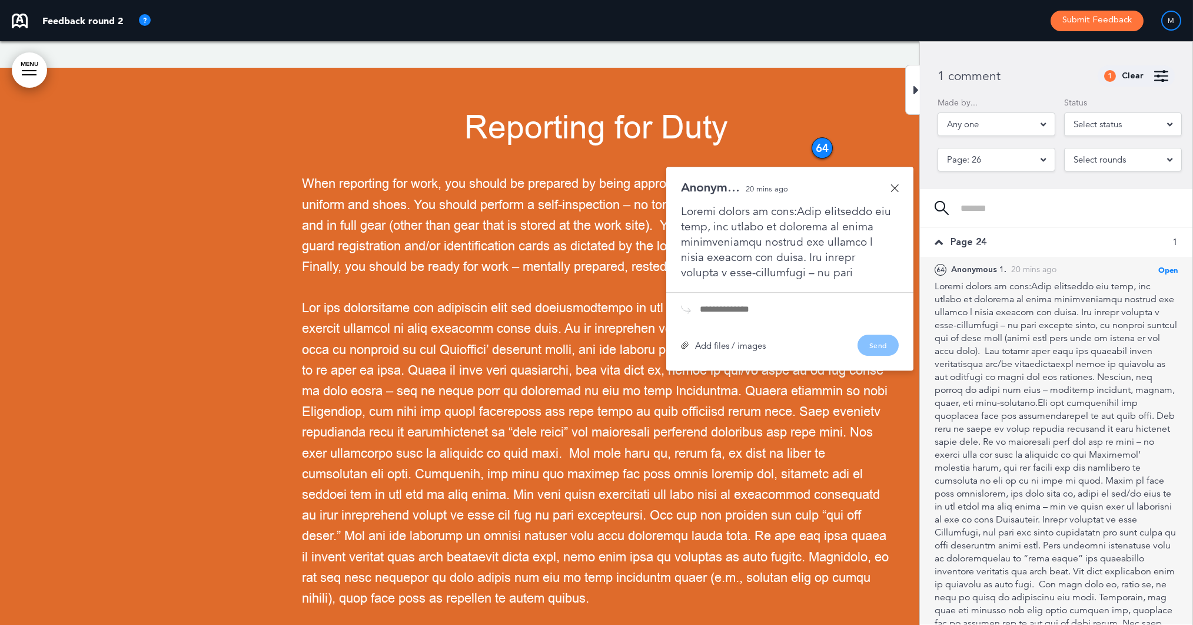
scroll to position [0, 0]
click at [1164, 268] on span "Open" at bounding box center [1168, 269] width 19 height 9
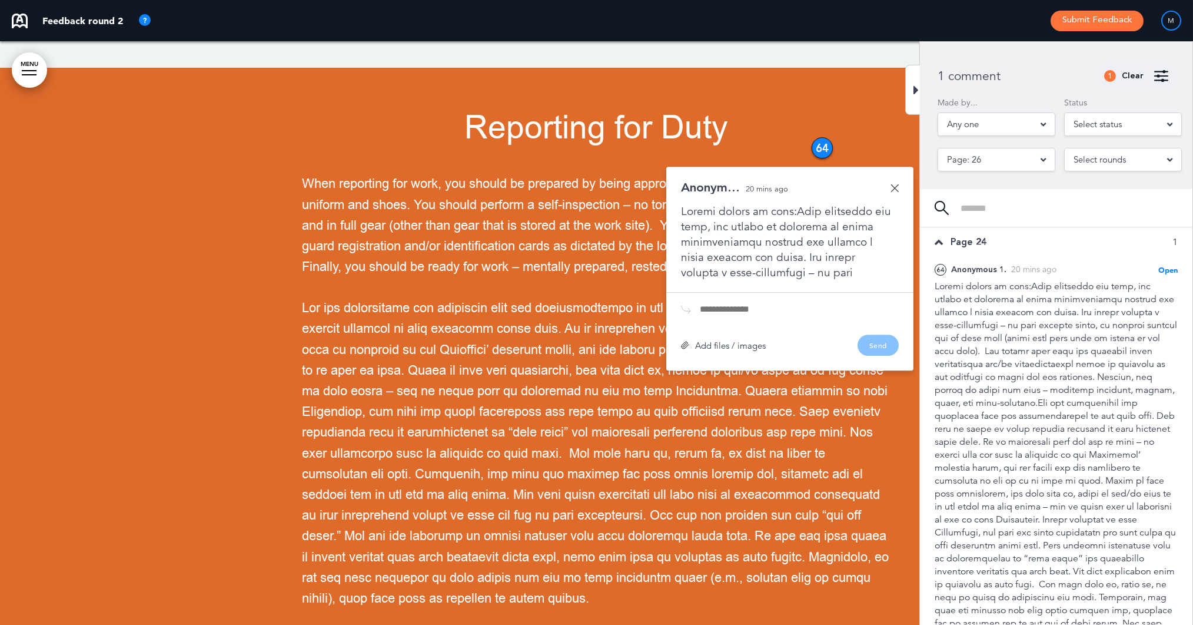
click at [818, 137] on div "64" at bounding box center [822, 147] width 21 height 21
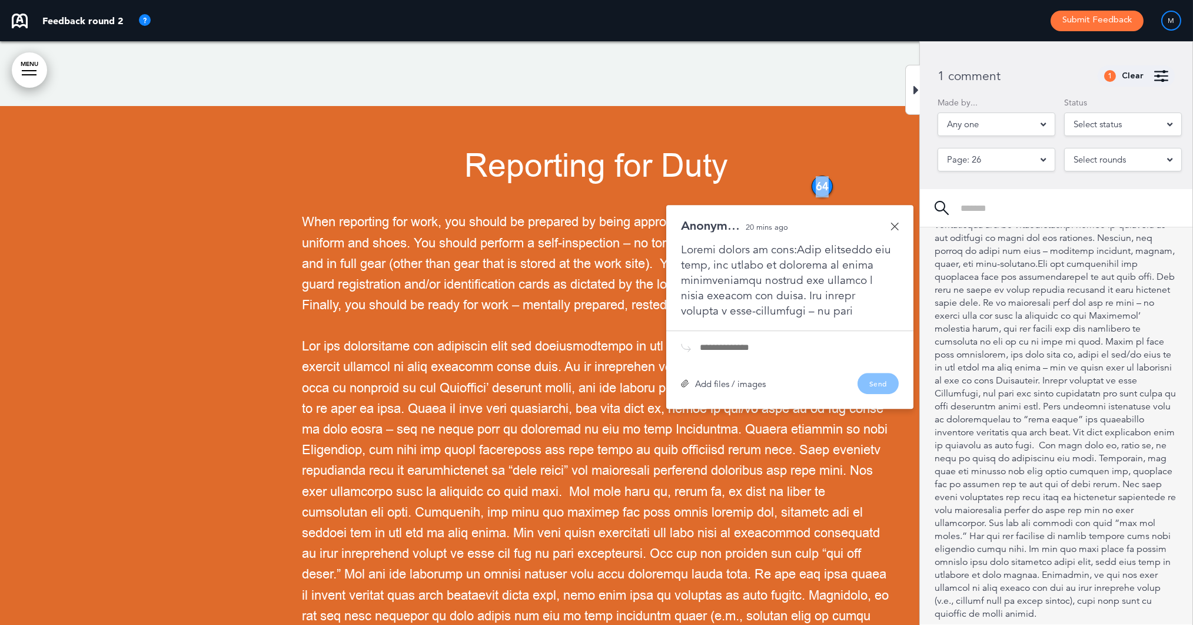
scroll to position [138, 0]
click at [951, 626] on div "reply" at bounding box center [944, 631] width 19 height 11
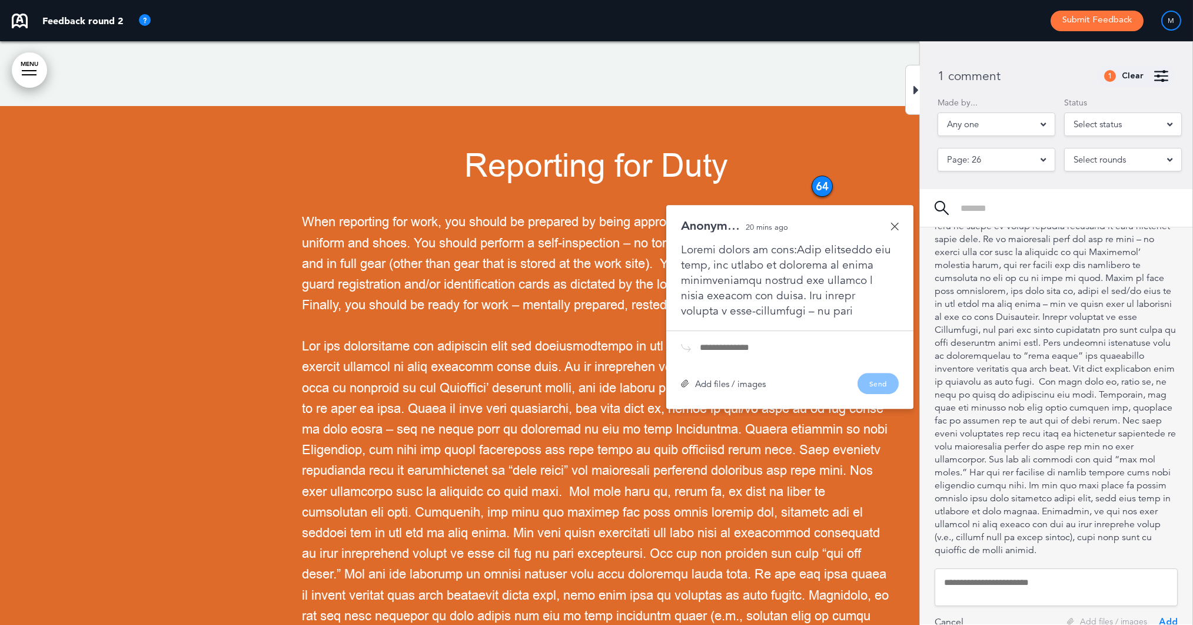
scroll to position [201, 0]
click at [1011, 569] on textarea at bounding box center [1056, 588] width 243 height 38
type textarea "**********"
click at [1170, 619] on div "Add" at bounding box center [1168, 625] width 19 height 13
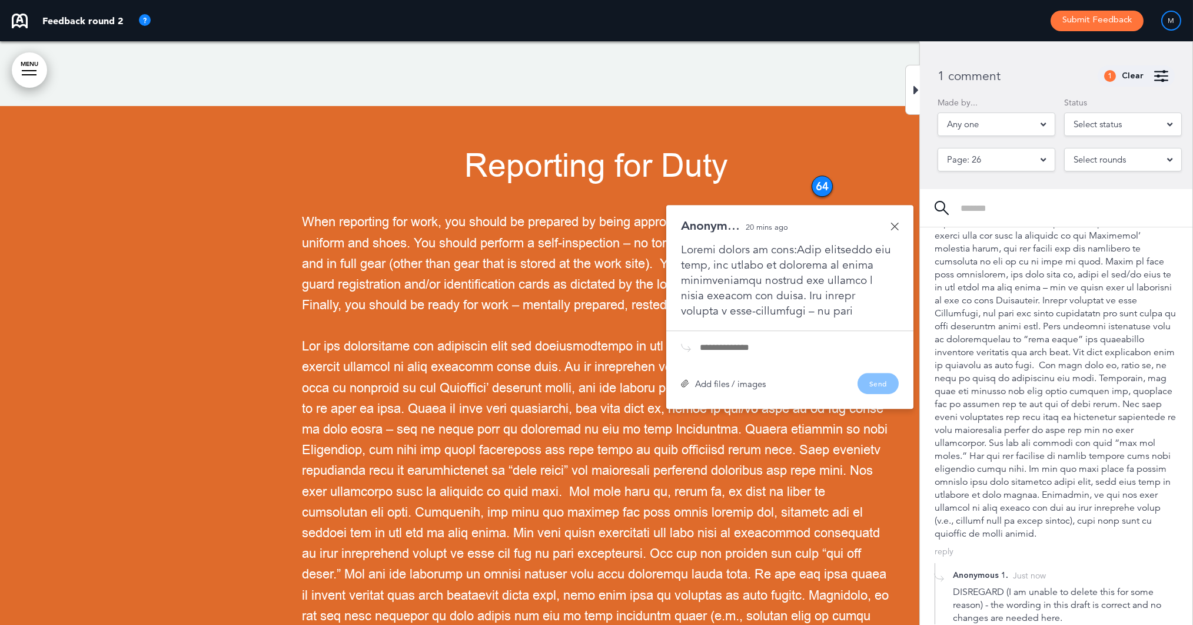
scroll to position [218, 0]
click at [1097, 22] on button "Submit Feedback" at bounding box center [1097, 21] width 93 height 21
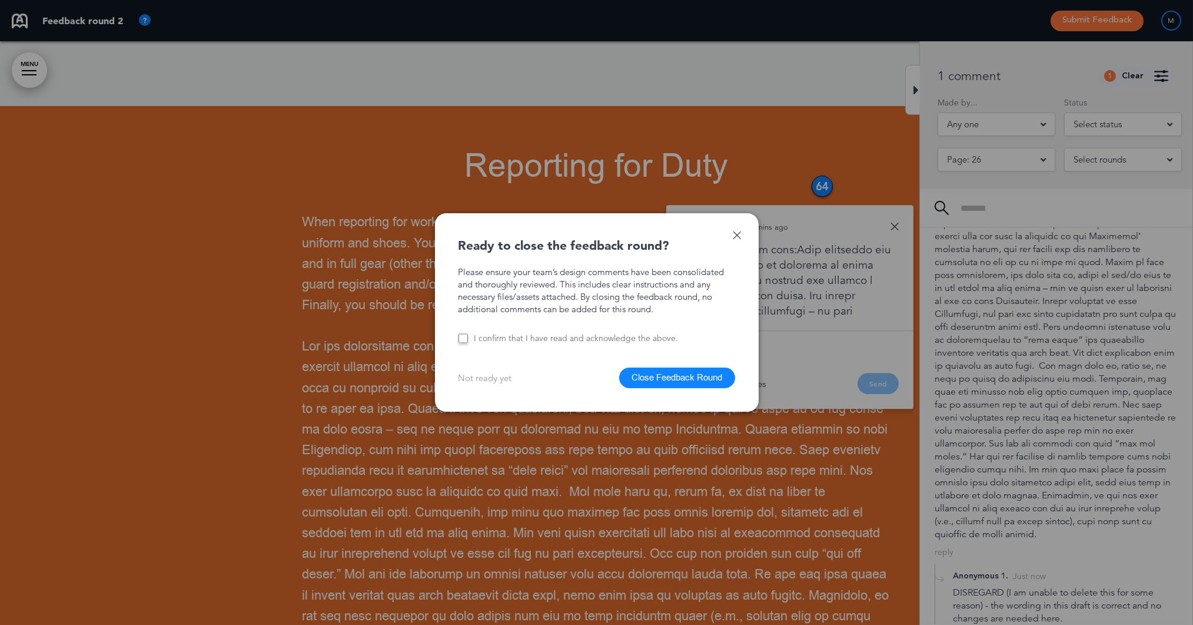
click at [702, 374] on button "Close Feedback Round" at bounding box center [677, 377] width 116 height 21
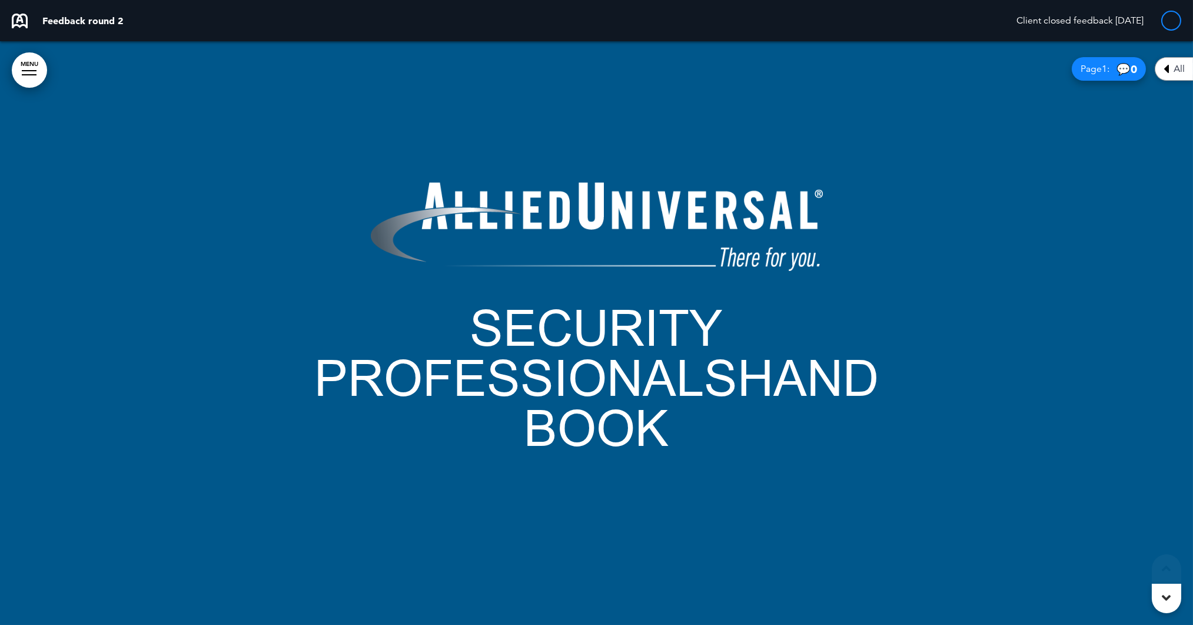
scroll to position [16549, 0]
